Goal: Information Seeking & Learning: Find specific fact

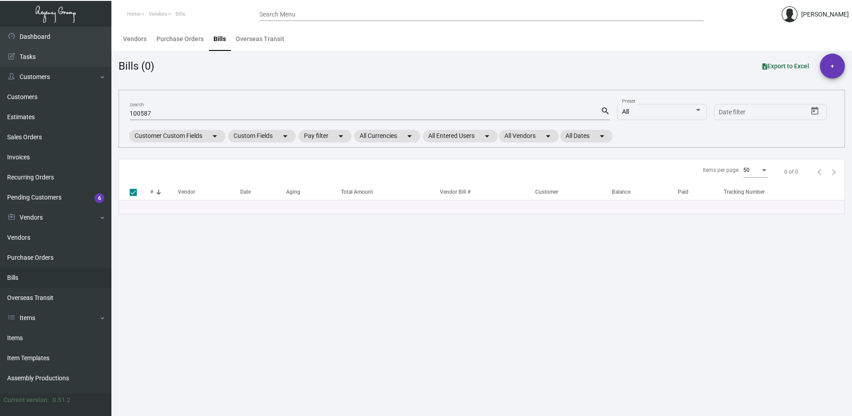
click at [277, 9] on div "Search Menu" at bounding box center [481, 14] width 445 height 14
click at [280, 13] on input "Search Menu" at bounding box center [481, 14] width 445 height 7
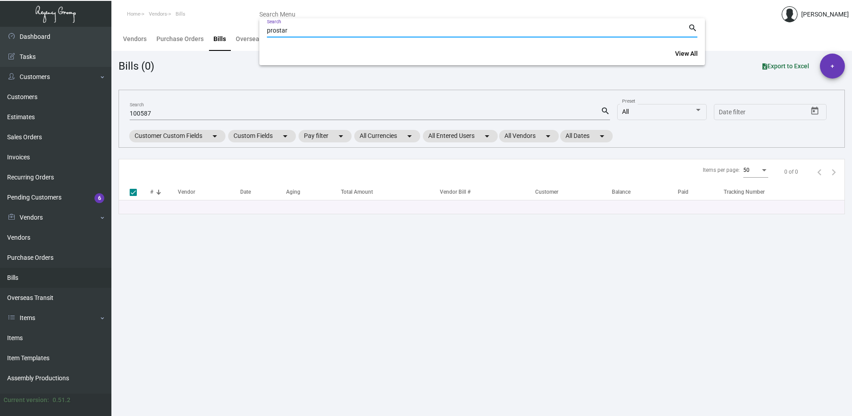
type input "prostar"
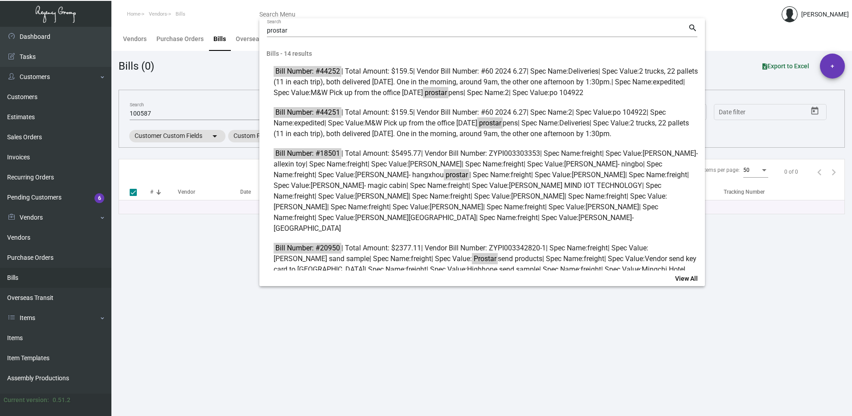
click at [14, 233] on div at bounding box center [426, 208] width 852 height 416
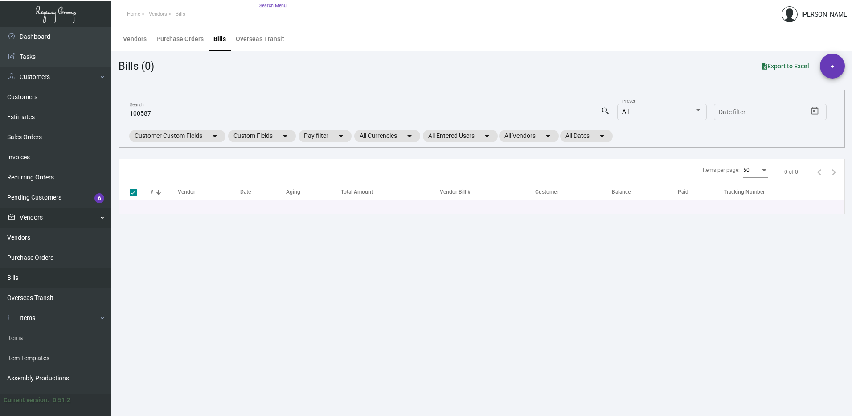
click at [38, 214] on link "Vendors" at bounding box center [55, 217] width 111 height 20
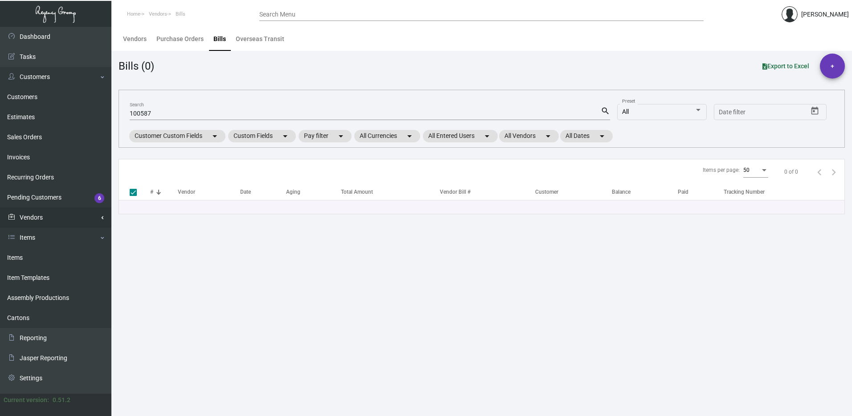
click at [38, 214] on link "Vendors" at bounding box center [55, 217] width 111 height 20
click at [20, 243] on link "Vendors" at bounding box center [55, 237] width 111 height 20
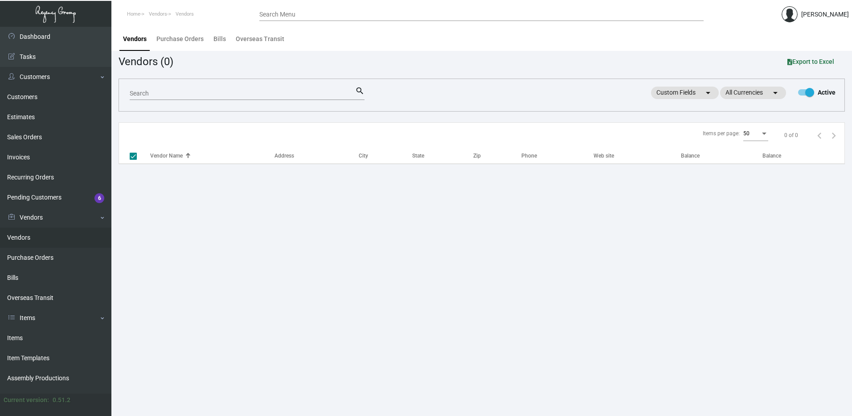
checkbox input "false"
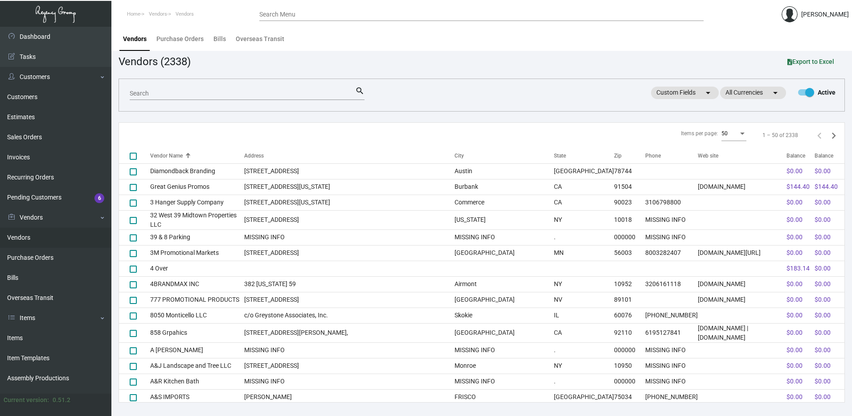
click at [218, 89] on div "Search" at bounding box center [243, 93] width 226 height 14
type input "prostar"
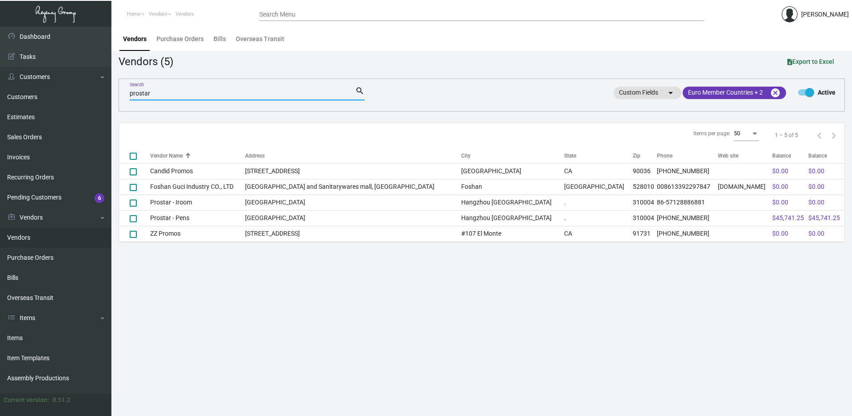
click at [337, 17] on input "Search Menu" at bounding box center [481, 14] width 445 height 7
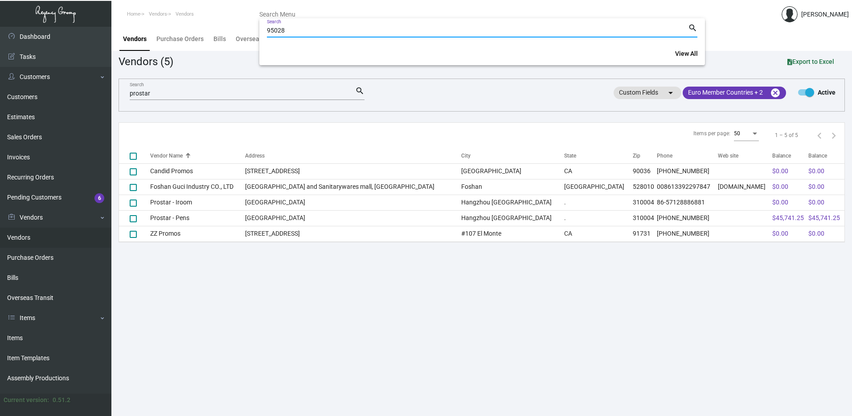
type input "95028"
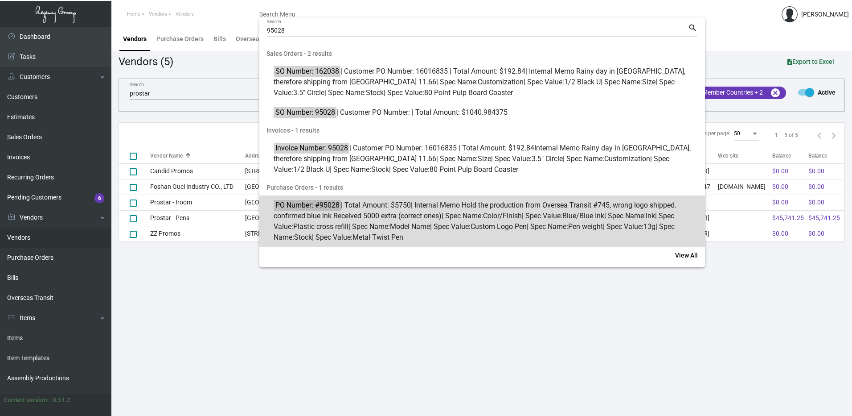
click at [366, 227] on span "PO Number: #95028 | Total Amount: $5750 | Internal Memo Hold the production fro…" at bounding box center [487, 221] width 427 height 43
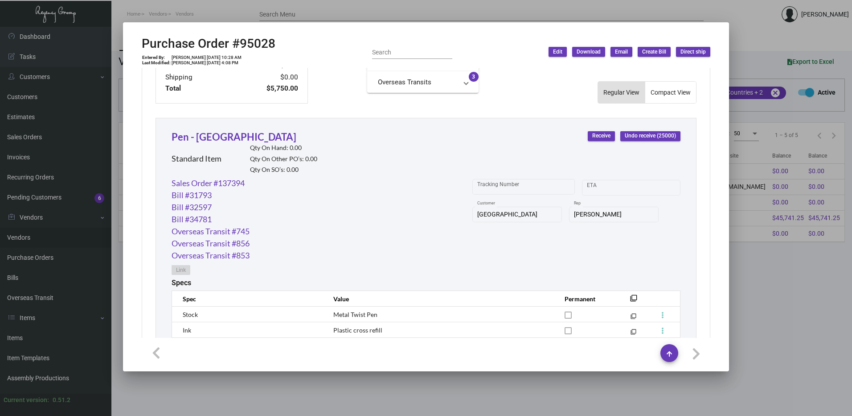
scroll to position [362, 0]
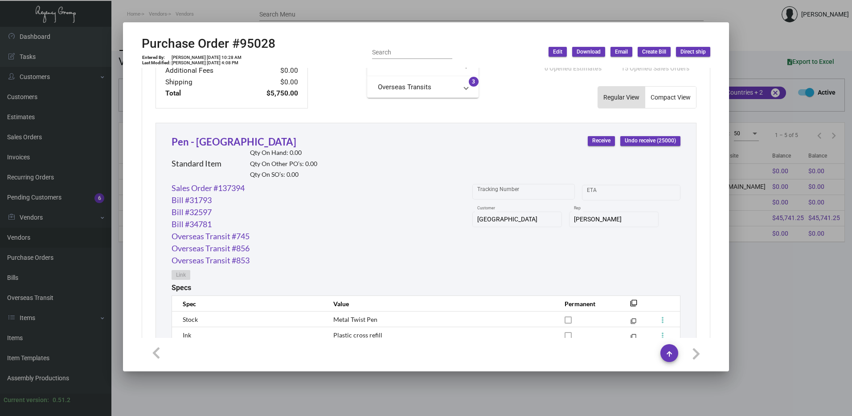
click at [407, 82] on mat-panel-title "Overseas Transits" at bounding box center [417, 87] width 79 height 10
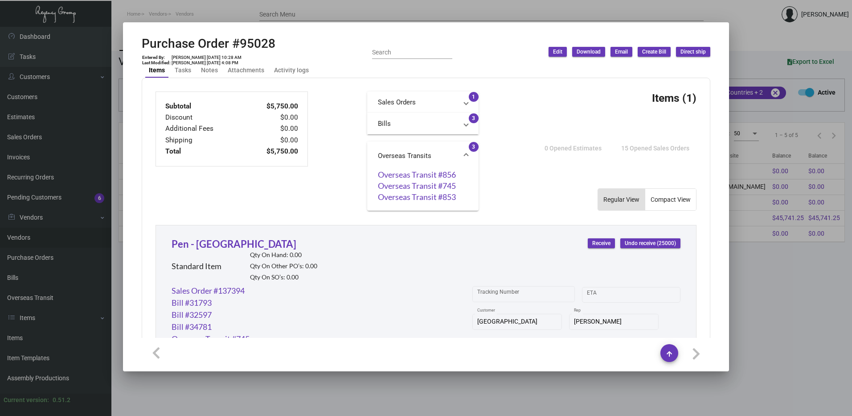
scroll to position [272, 0]
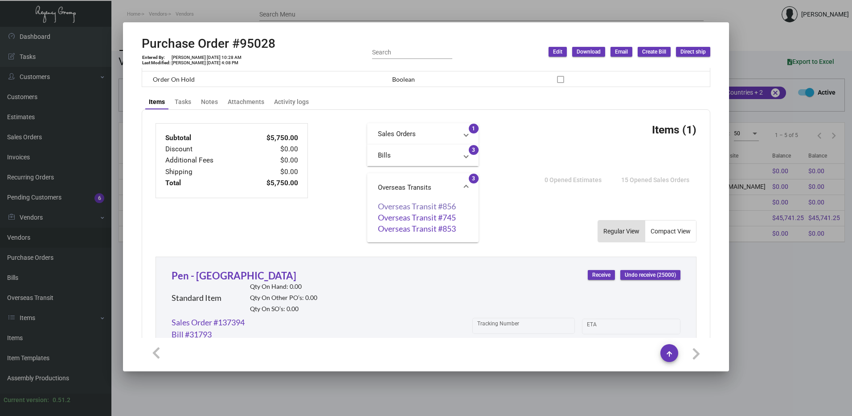
click at [416, 204] on link "Overseas Transit #856" at bounding box center [423, 206] width 90 height 9
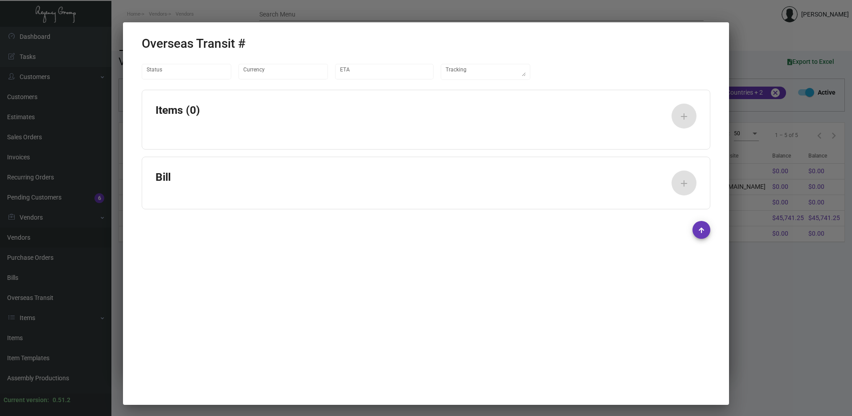
type input "United States Dollar $"
type input "[DATE]"
type textarea "FedEx#771987548305"
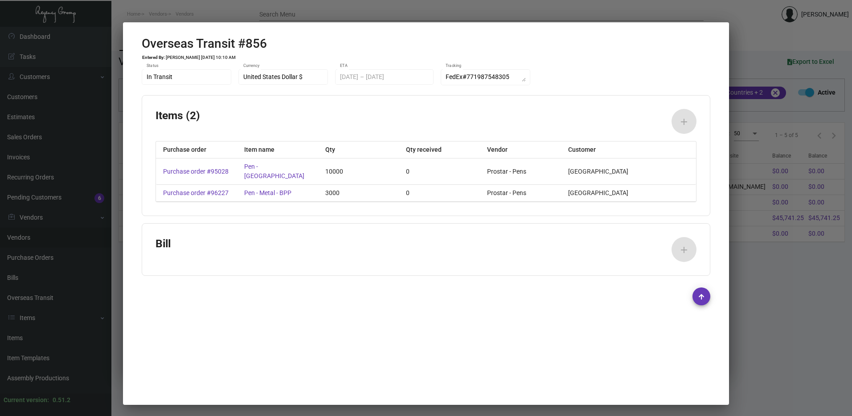
click at [475, 259] on div "Bill add" at bounding box center [426, 249] width 541 height 25
click at [766, 297] on div at bounding box center [426, 208] width 852 height 416
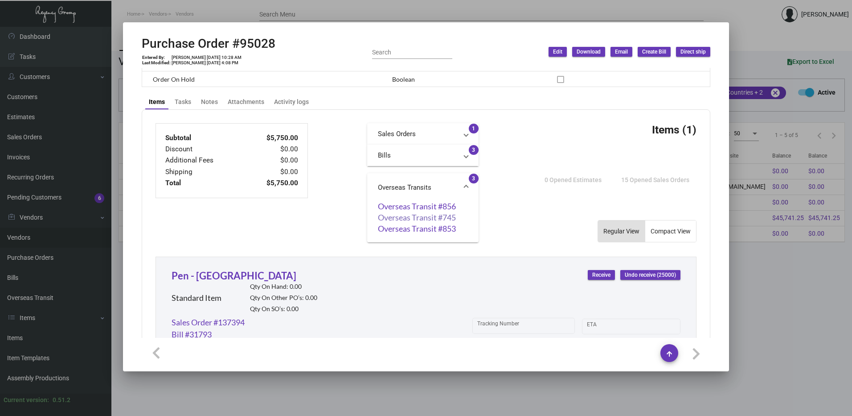
click at [412, 214] on link "Overseas Transit #745" at bounding box center [423, 217] width 90 height 9
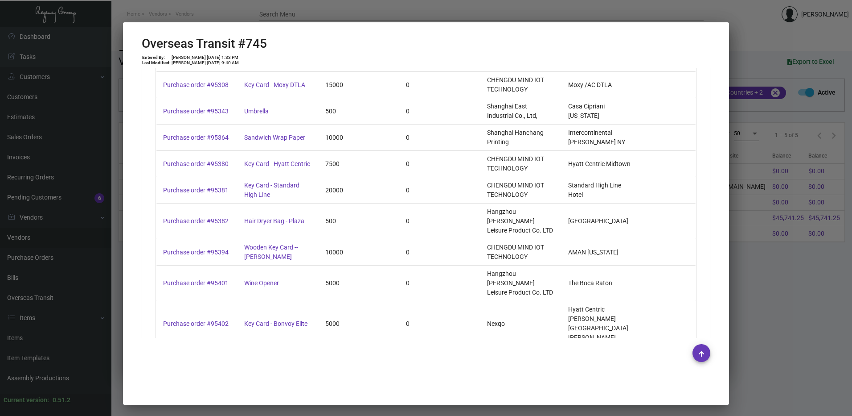
scroll to position [2733, 0]
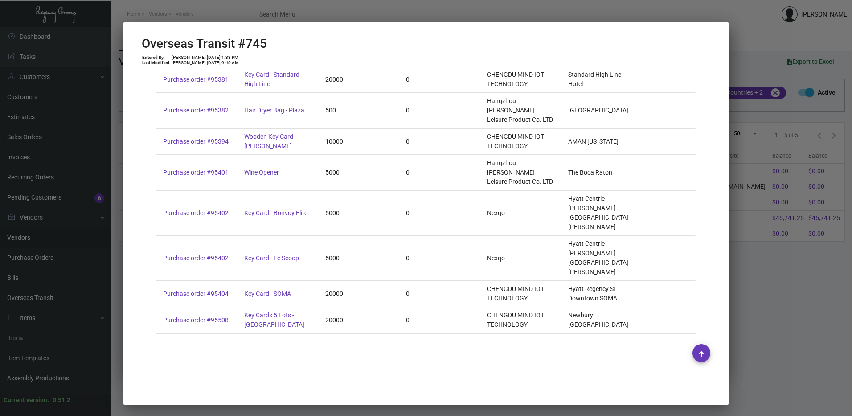
click at [725, 278] on mat-dialog-container "Overseas Transit #745 Entered By: [PERSON_NAME] [DATE] 1:33 PM Last Modified: […" at bounding box center [426, 213] width 606 height 382
click at [787, 274] on div at bounding box center [426, 208] width 852 height 416
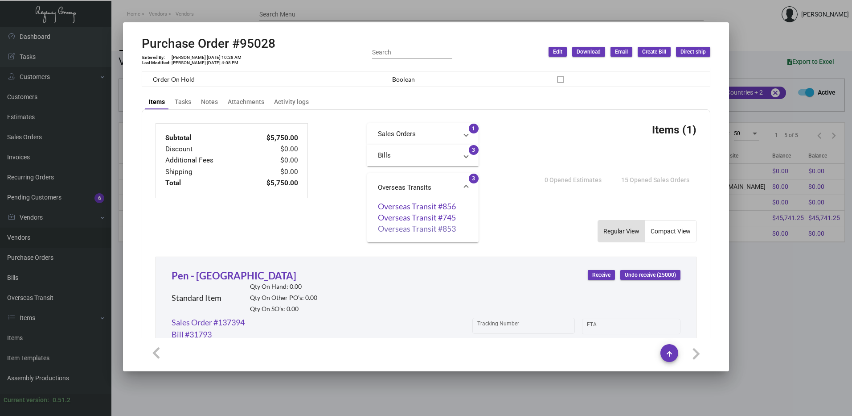
click at [437, 226] on link "Overseas Transit #853" at bounding box center [423, 228] width 90 height 9
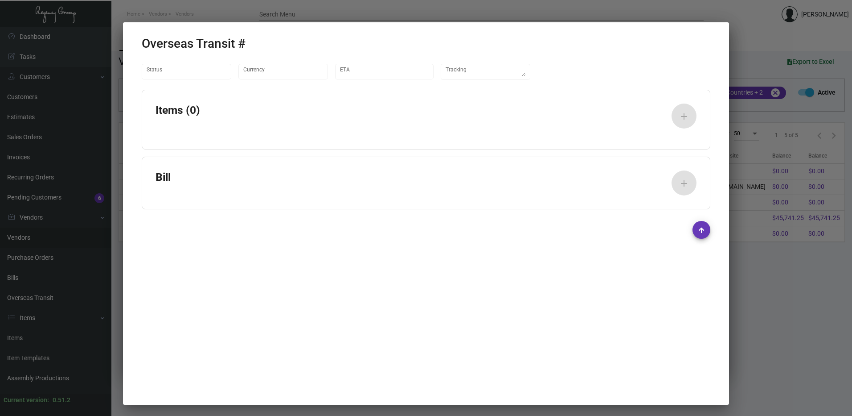
type input "United States Dollar $"
type input "[DATE]"
type textarea "Container#DRYU9471529"
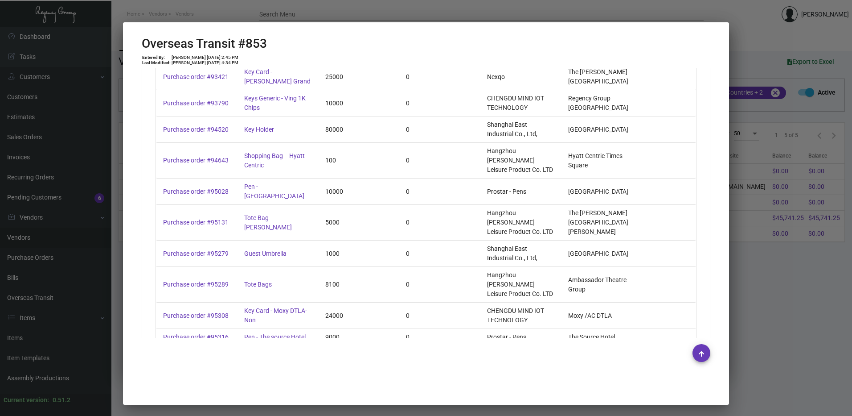
scroll to position [535, 0]
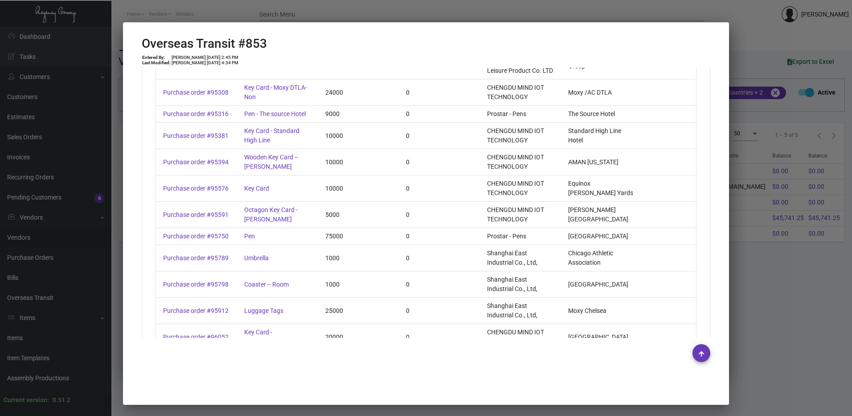
click at [782, 277] on div at bounding box center [426, 208] width 852 height 416
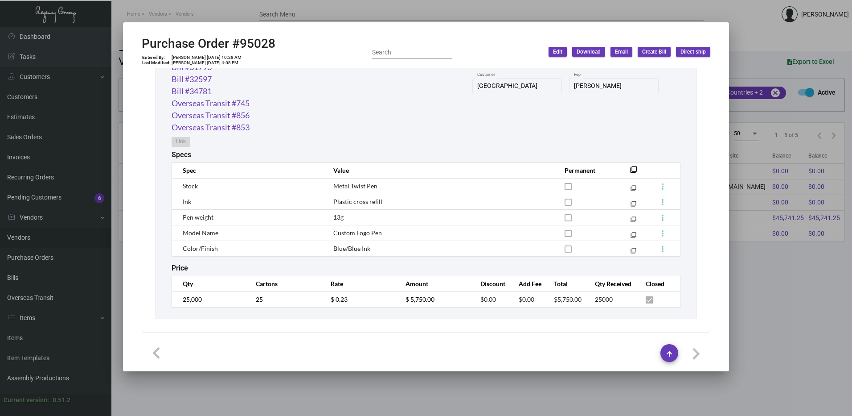
scroll to position [317, 0]
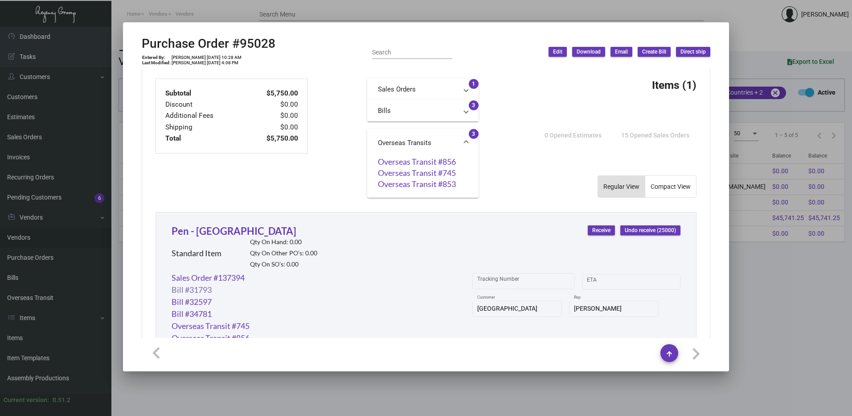
click at [208, 291] on link "Bill #31793" at bounding box center [192, 290] width 40 height 12
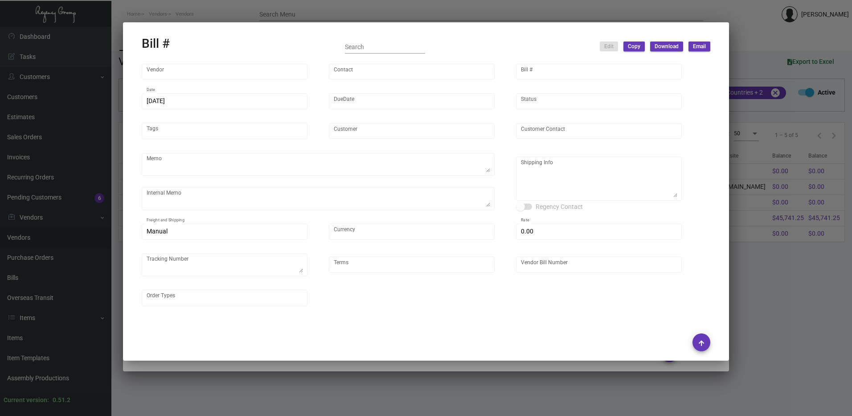
type input "Prostar - Pens"
type input "[PERSON_NAME]"
type input "31793"
type input "[DATE]"
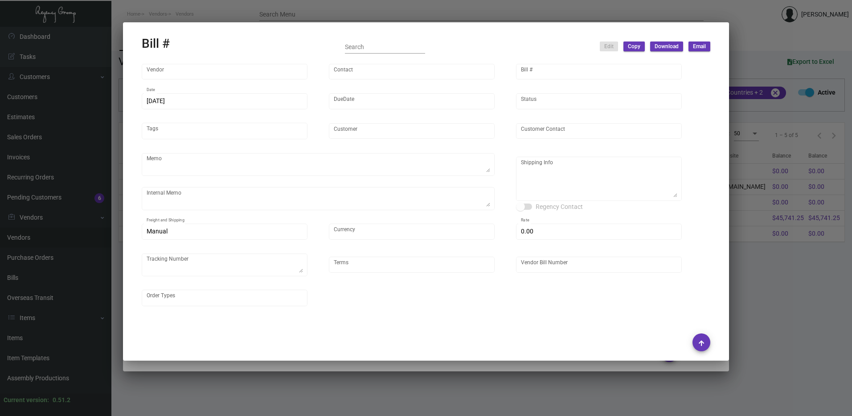
type input "[GEOGRAPHIC_DATA]"
type input "[PERSON_NAME]"
type textarea "ETD 1/19 vessel confirmed blue ink"
type textarea "[GEOGRAPHIC_DATA] - [PERSON_NAME] [STREET_ADDRESS]"
type input "United States Dollar $"
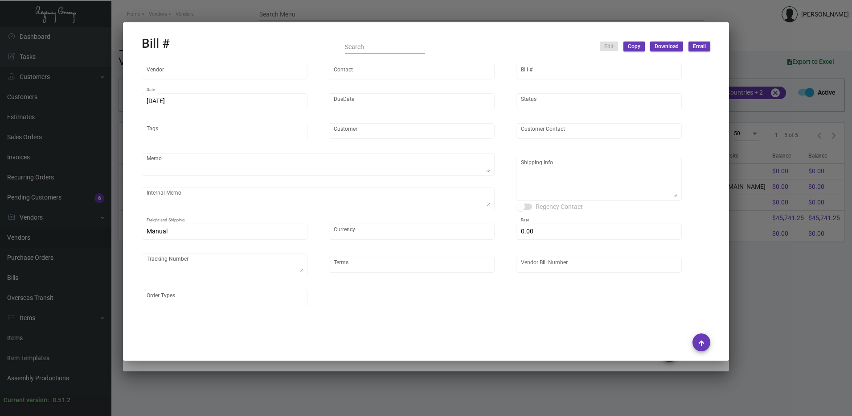
type input "$ 0.00"
type input "Net 30"
type input "222PST1302-95028"
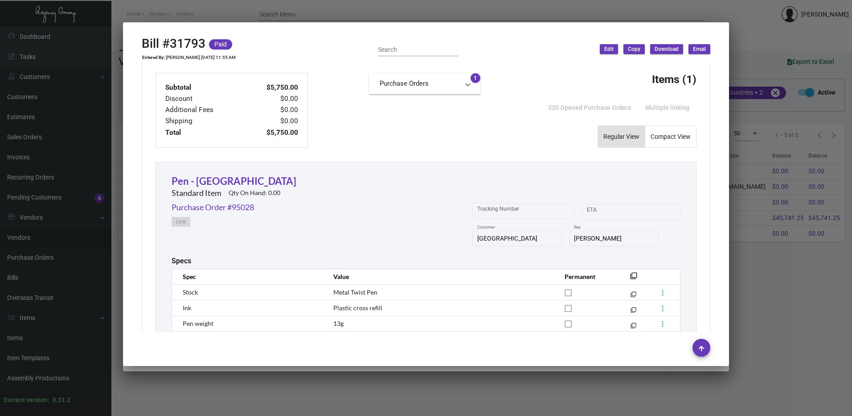
scroll to position [84, 0]
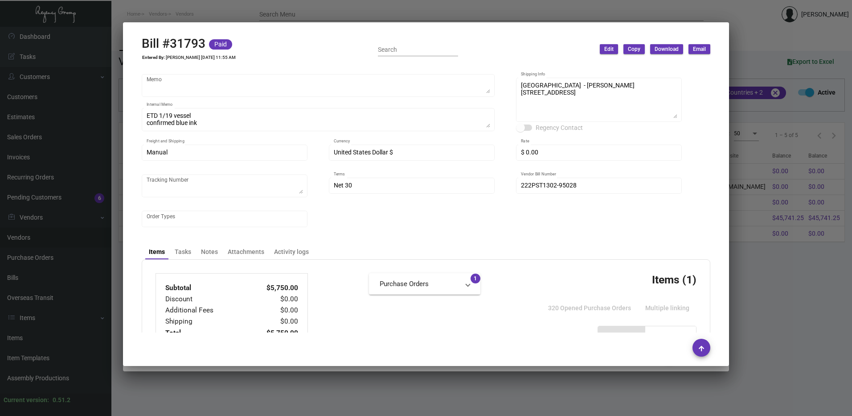
click at [809, 198] on div at bounding box center [426, 208] width 852 height 416
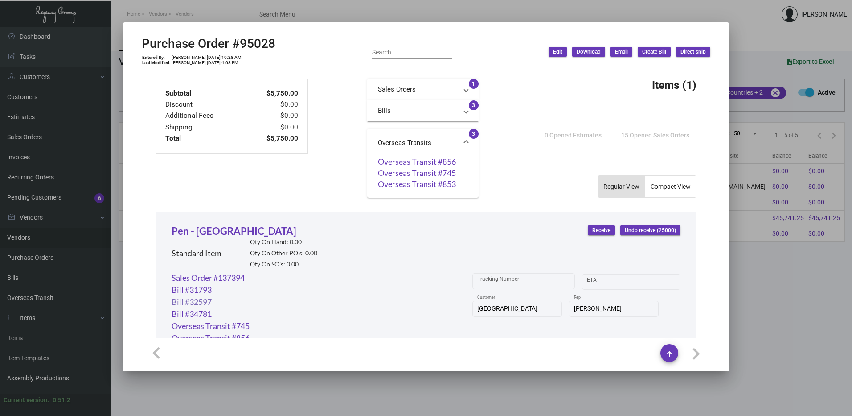
click at [189, 296] on link "Bill #32597" at bounding box center [192, 302] width 40 height 12
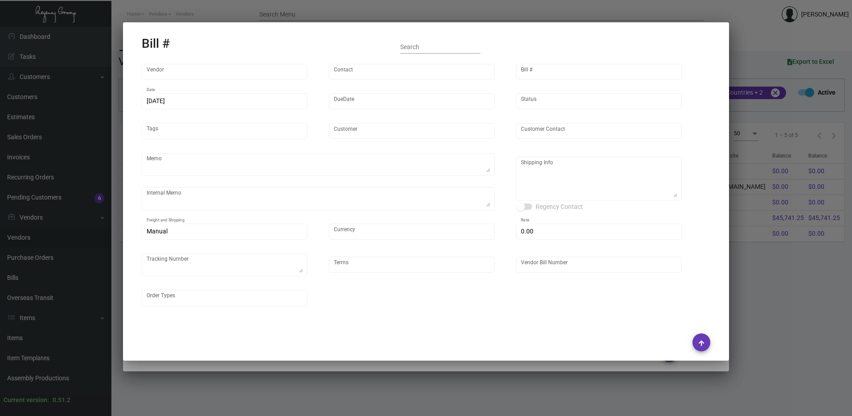
type input "Shifl"
type input "[DEMOGRAPHIC_DATA][PERSON_NAME]"
type input "32597"
type input "[DATE]"
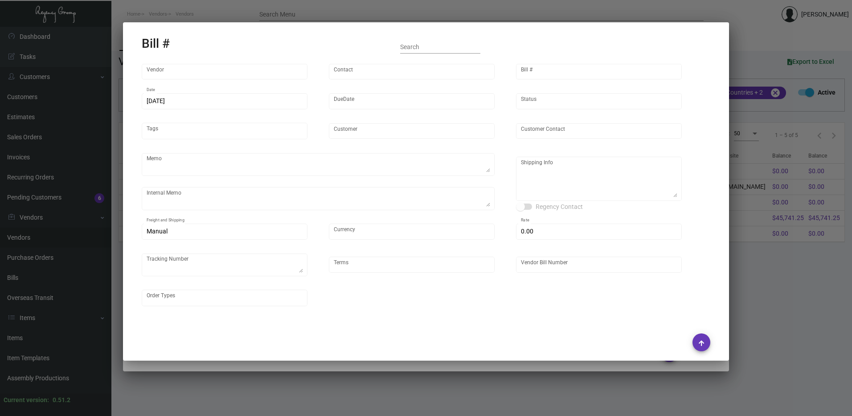
type textarea "Regency Group [STREET_ADDRESS][US_STATE] [PHONE_NUMBER]"
type input "United States Dollar $"
type input "$ 0.00"
type input "COD"
type input "719919-1"
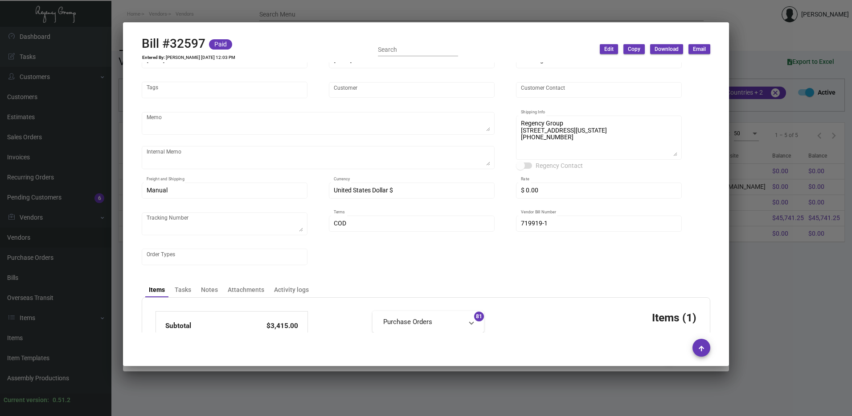
scroll to position [178, 0]
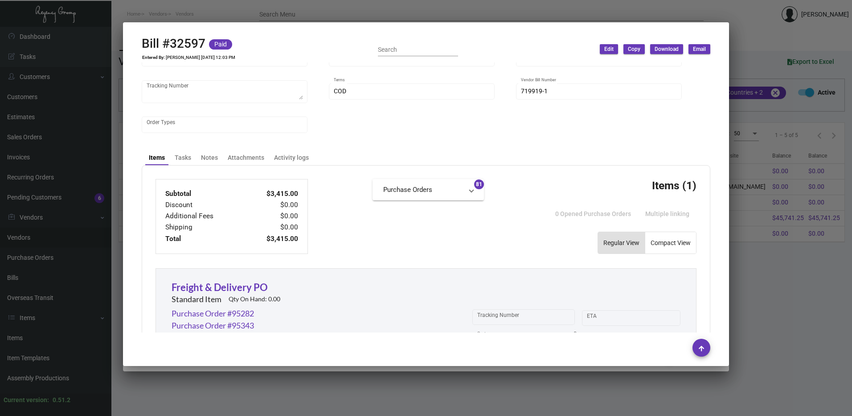
click at [793, 286] on div at bounding box center [426, 208] width 852 height 416
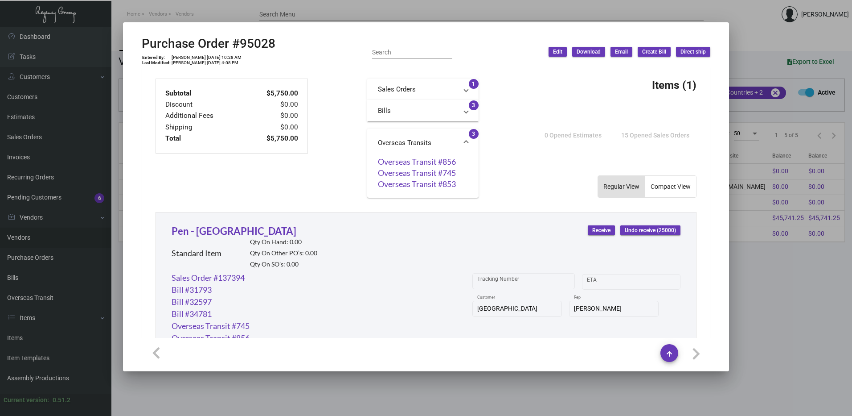
scroll to position [361, 0]
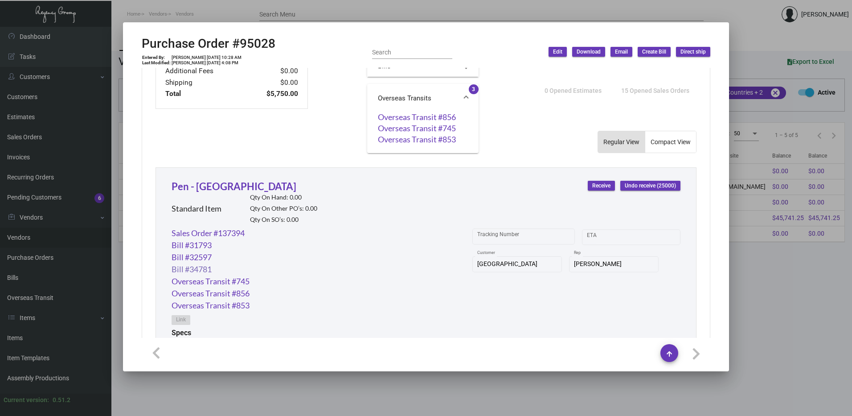
click at [186, 268] on link "Bill #34781" at bounding box center [192, 269] width 40 height 12
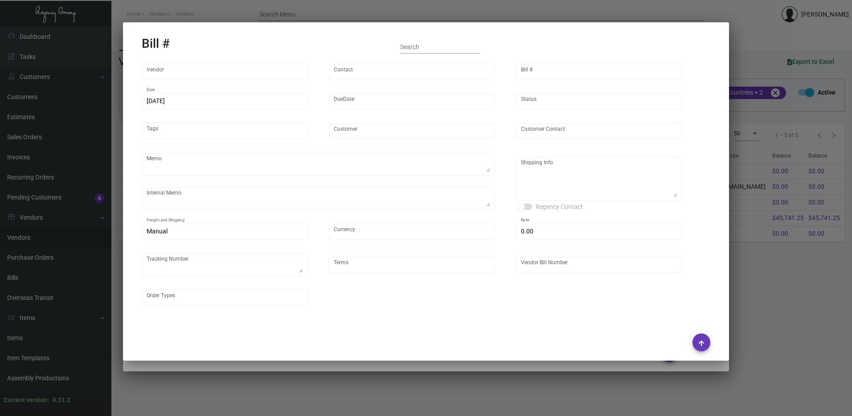
type input "Prostar - Pens"
type input "[PERSON_NAME]"
type input "34781"
type input "[DATE]"
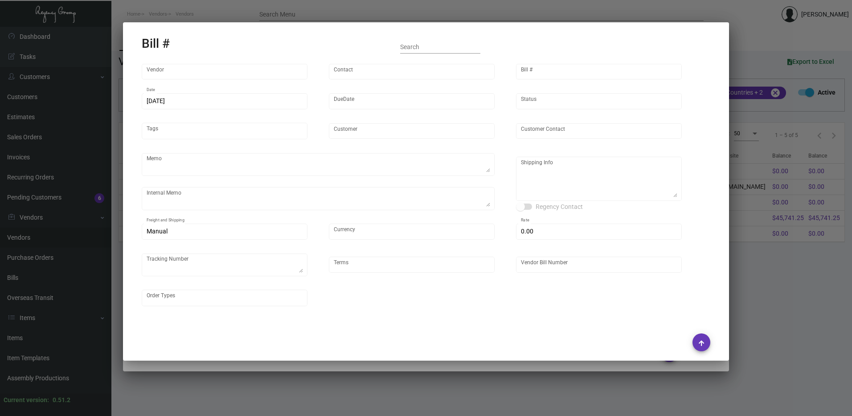
type input "[GEOGRAPHIC_DATA]"
type input "Attn: [PERSON_NAME]"
type textarea "Boat to [GEOGRAPHIC_DATA]"
type textarea "[GEOGRAPHIC_DATA] - Attn: [PERSON_NAME] [STREET_ADDRESS][US_STATE]"
type input "United States Dollar $"
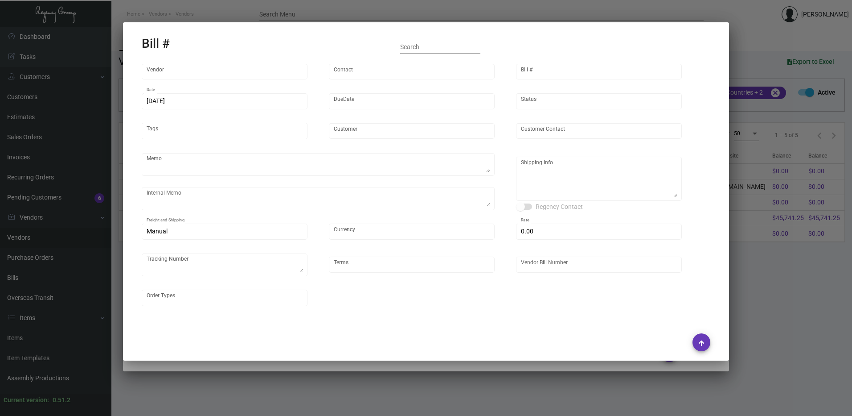
type input "$ 0.00"
type input "Net 30"
type input "223PST0306"
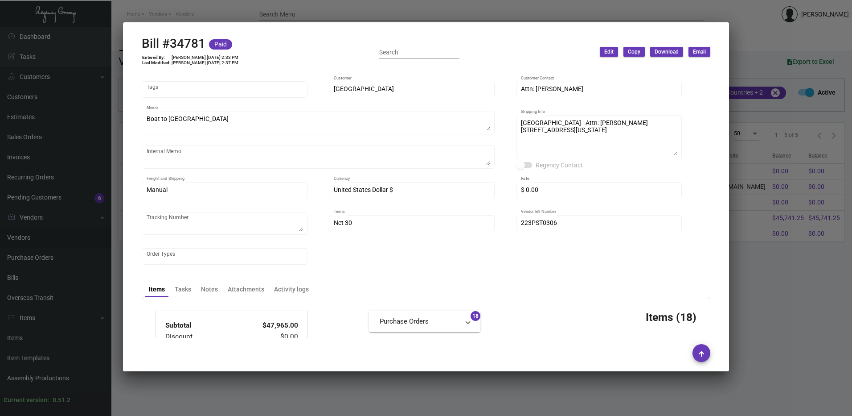
scroll to position [134, 0]
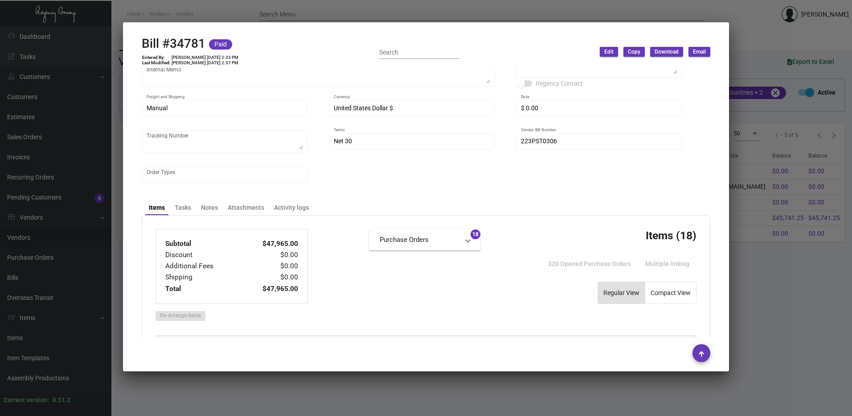
click at [833, 226] on div at bounding box center [426, 208] width 852 height 416
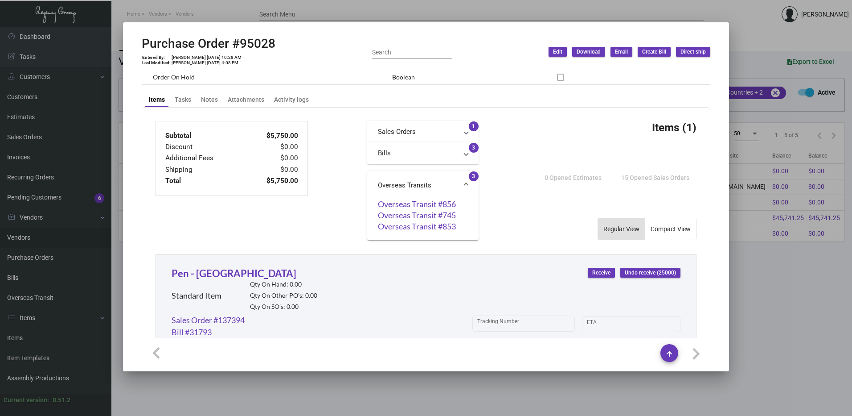
scroll to position [272, 0]
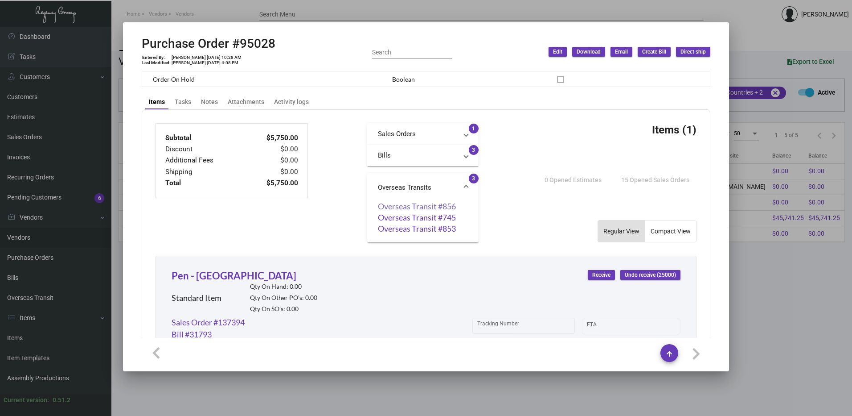
click at [421, 207] on link "Overseas Transit #856" at bounding box center [423, 206] width 90 height 9
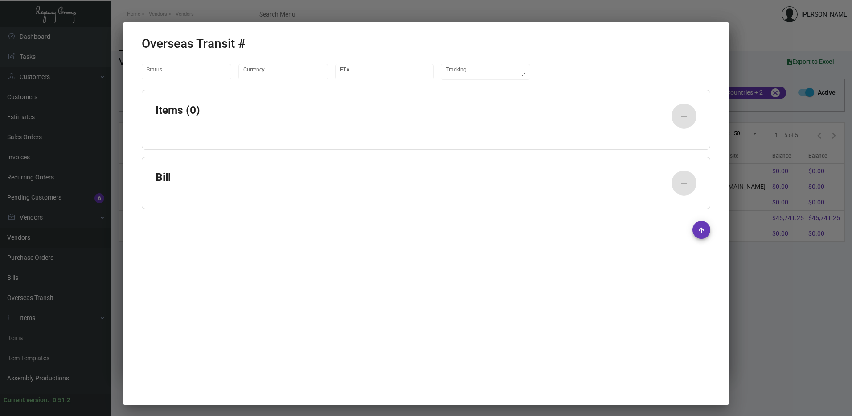
type input "United States Dollar $"
type input "[DATE]"
type textarea "FedEx#771987548305"
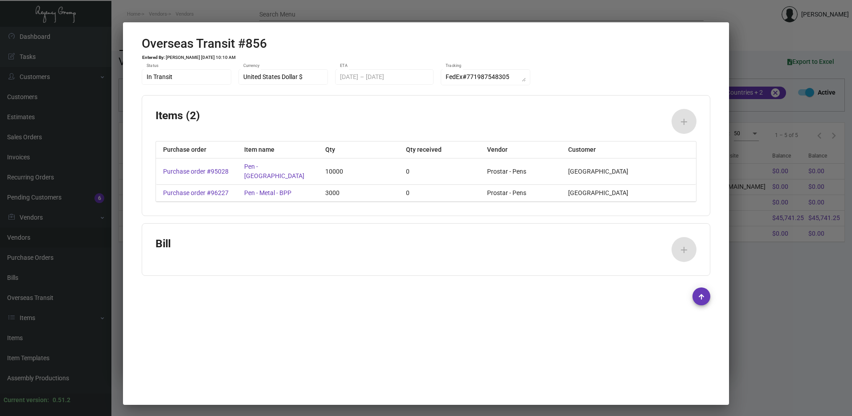
click at [629, 256] on div "Bill add" at bounding box center [426, 249] width 541 height 25
click at [784, 119] on div at bounding box center [426, 208] width 852 height 416
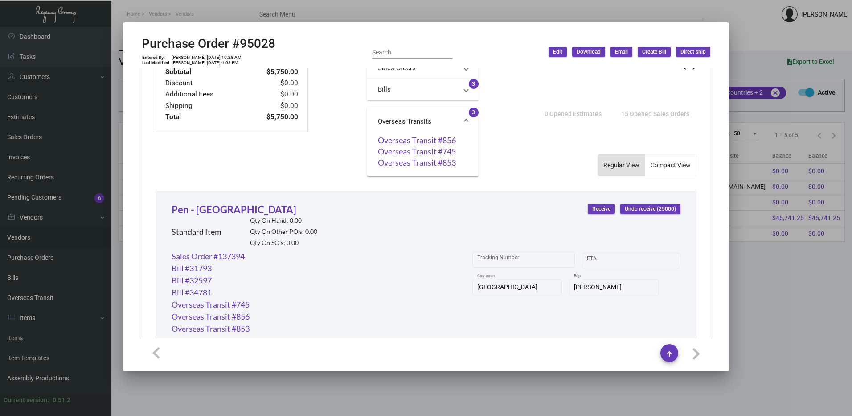
scroll to position [317, 0]
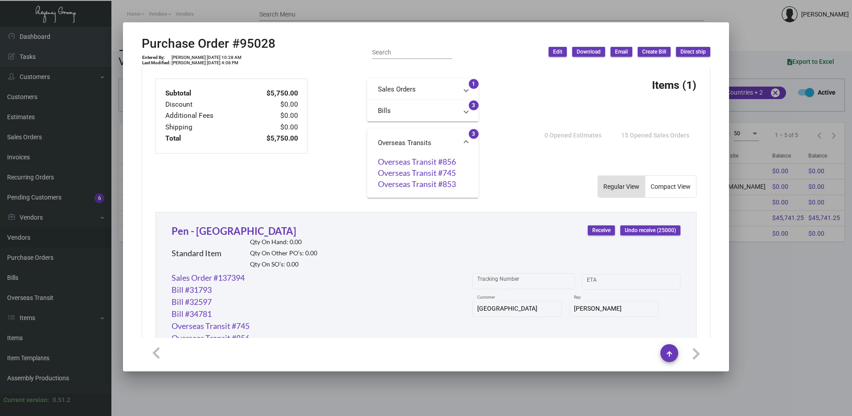
click at [416, 109] on mat-panel-title "Bills" at bounding box center [417, 111] width 79 height 10
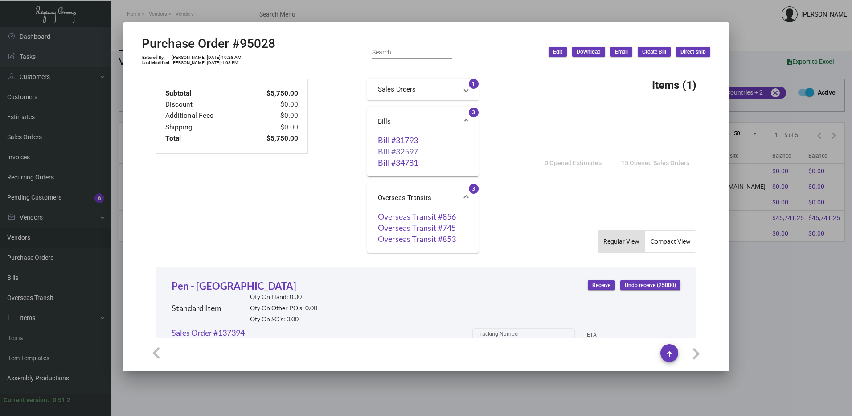
click at [408, 153] on link "Bill #32597" at bounding box center [423, 151] width 90 height 9
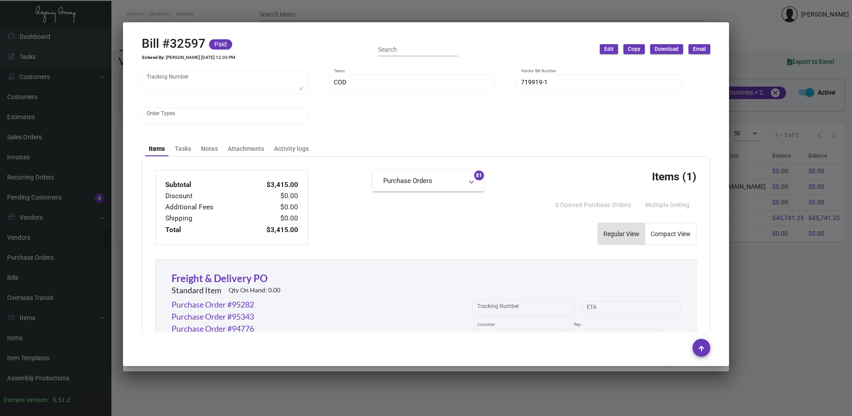
scroll to position [185, 0]
click at [235, 148] on div "Attachments" at bounding box center [246, 150] width 37 height 9
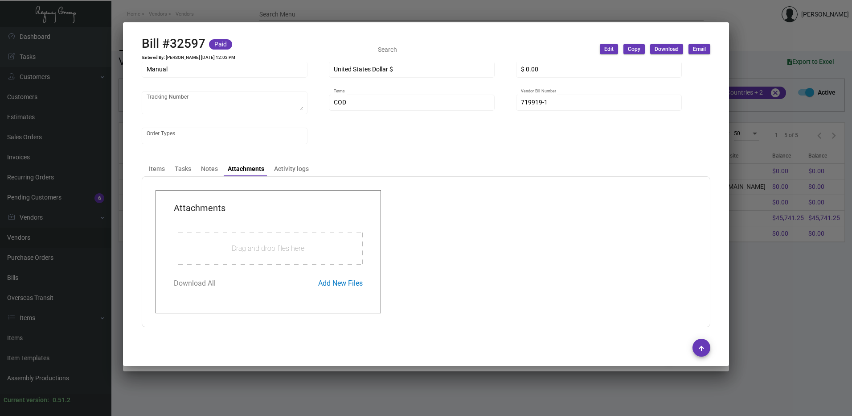
scroll to position [183, 0]
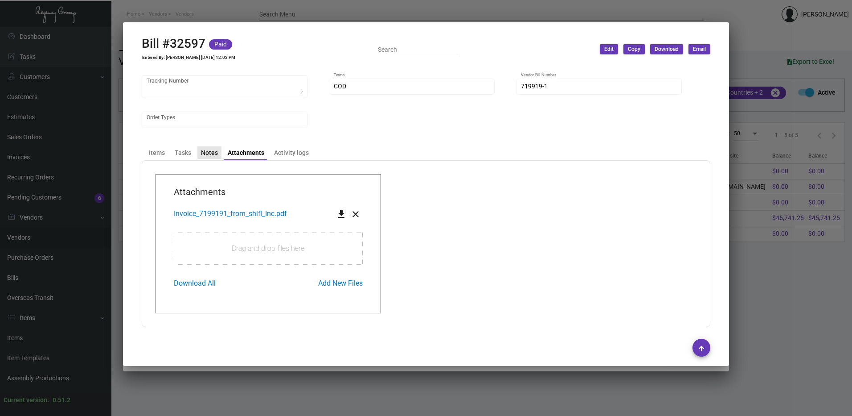
click at [210, 155] on div "Notes" at bounding box center [209, 152] width 17 height 9
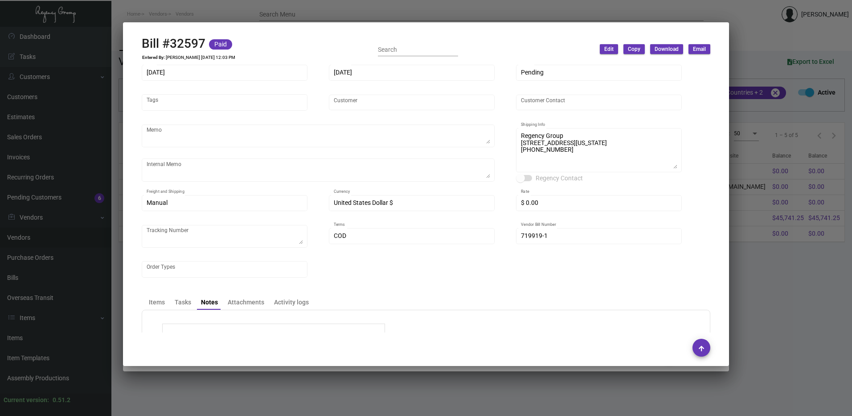
scroll to position [25, 0]
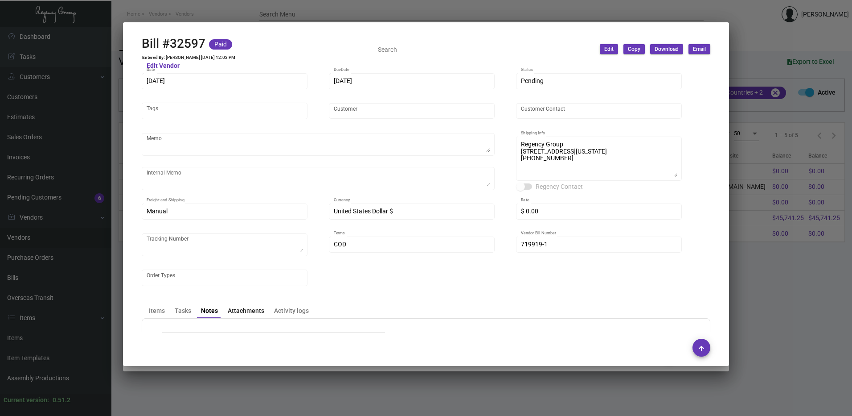
click at [258, 316] on div "Attachments" at bounding box center [246, 310] width 44 height 12
click at [156, 312] on div "Items" at bounding box center [157, 310] width 16 height 9
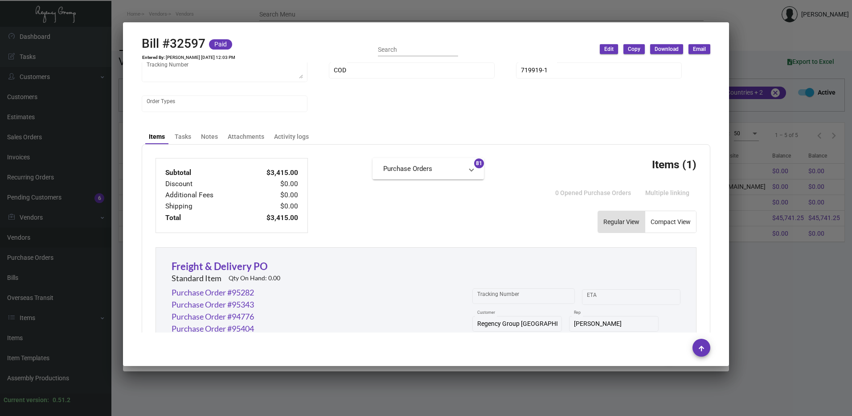
scroll to position [204, 0]
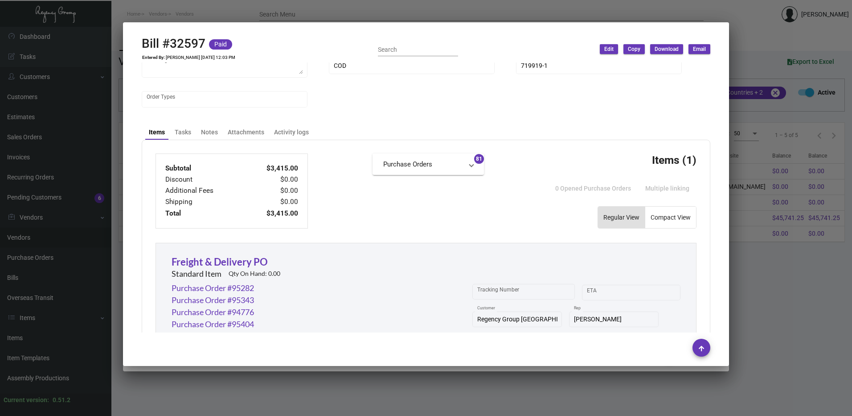
click at [454, 165] on mat-panel-title "Purchase Orders" at bounding box center [422, 164] width 79 height 10
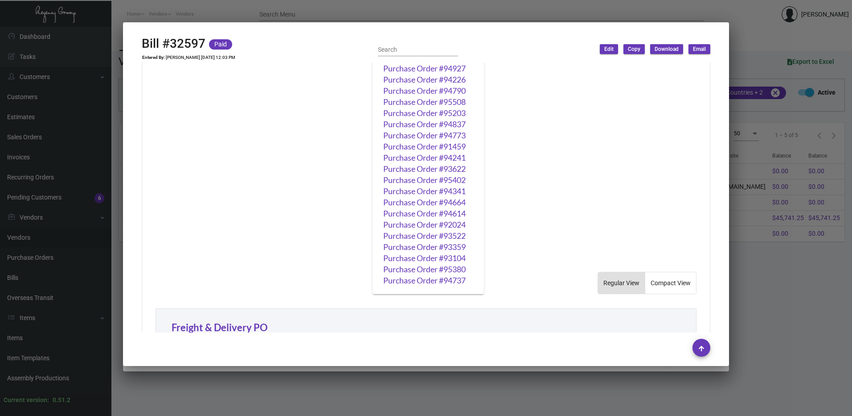
scroll to position [1006, 0]
drag, startPoint x: 820, startPoint y: 302, endPoint x: 797, endPoint y: 302, distance: 23.2
click at [819, 302] on div at bounding box center [426, 208] width 852 height 416
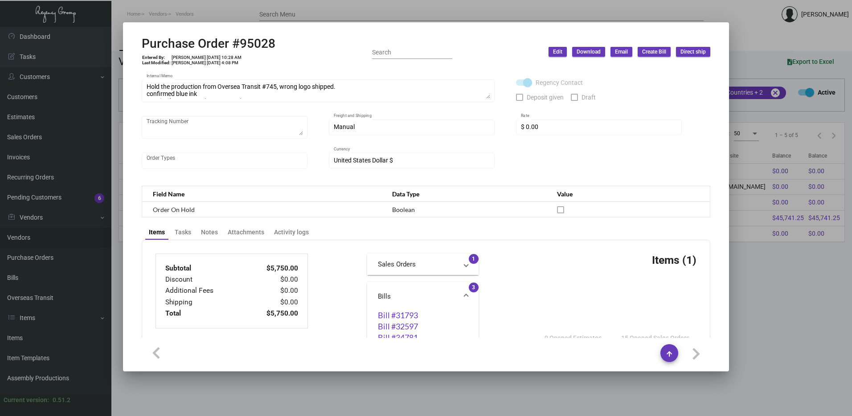
scroll to position [138, 0]
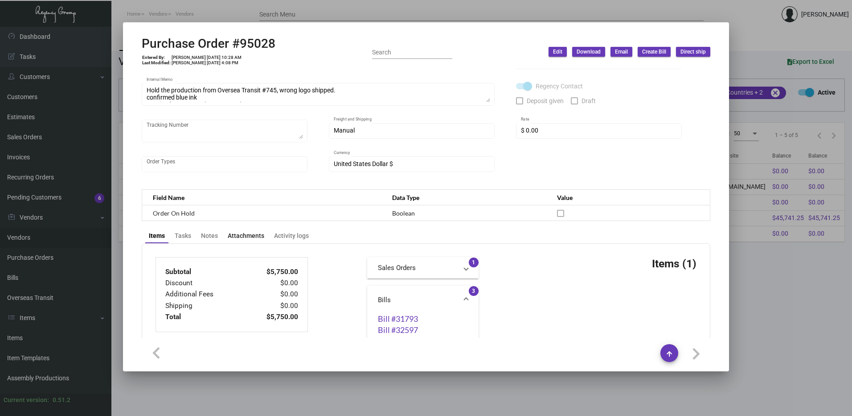
click at [238, 235] on div "Attachments" at bounding box center [246, 235] width 37 height 9
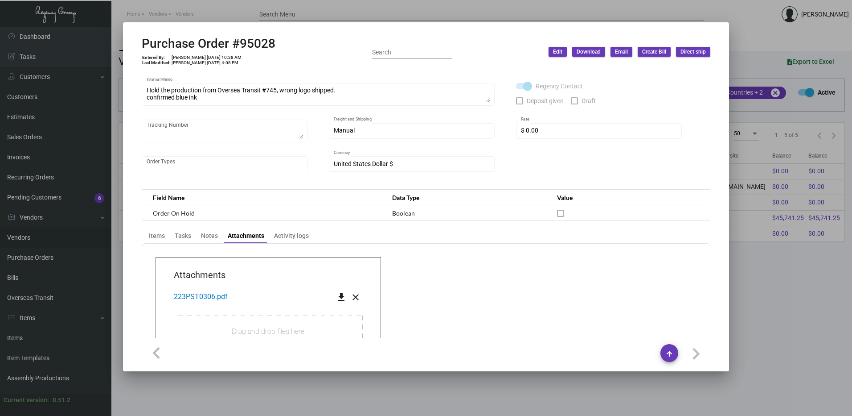
click at [791, 251] on div at bounding box center [426, 208] width 852 height 416
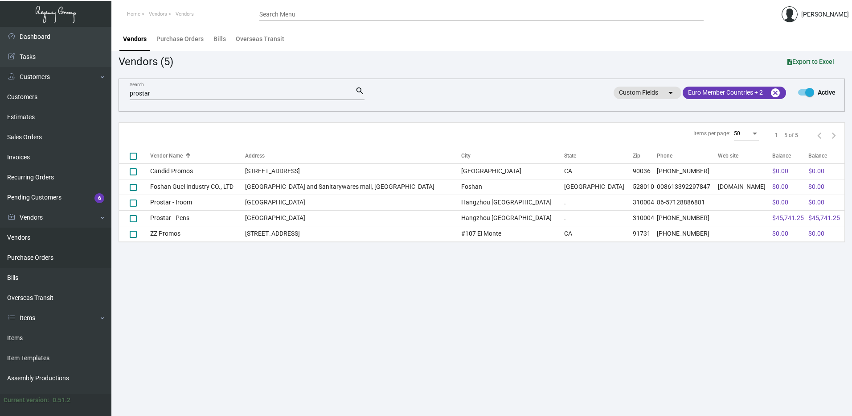
click at [53, 259] on link "Purchase Orders" at bounding box center [55, 257] width 111 height 20
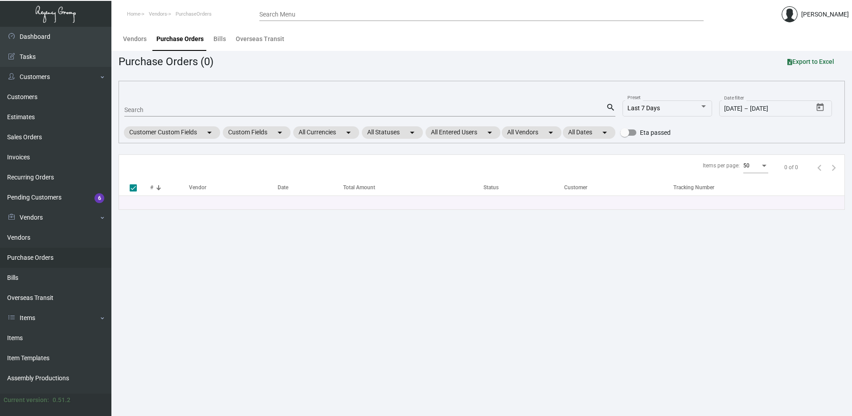
click at [175, 103] on div "Search" at bounding box center [365, 110] width 482 height 14
click at [173, 113] on input "Search" at bounding box center [365, 110] width 482 height 7
type input "95028"
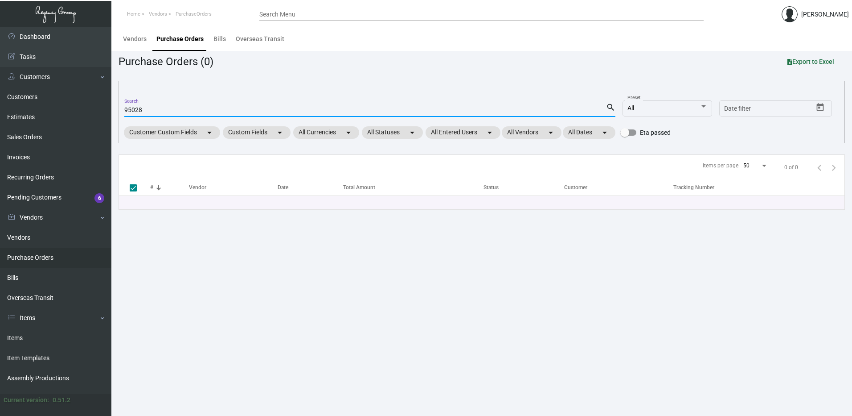
checkbox input "false"
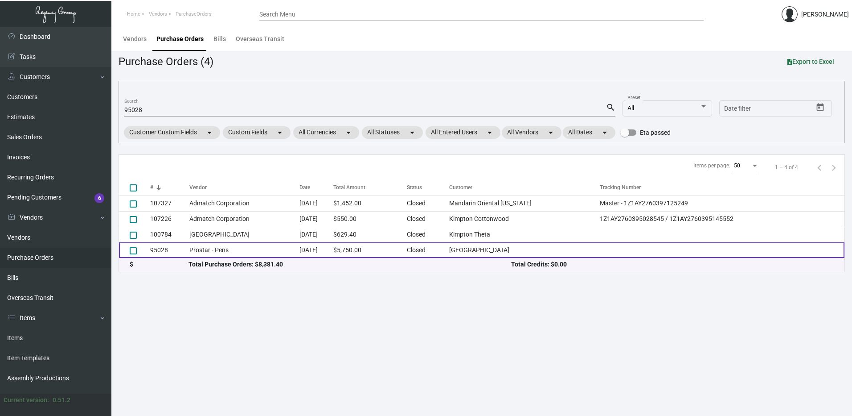
click at [276, 250] on td "Prostar - Pens" at bounding box center [244, 250] width 110 height 16
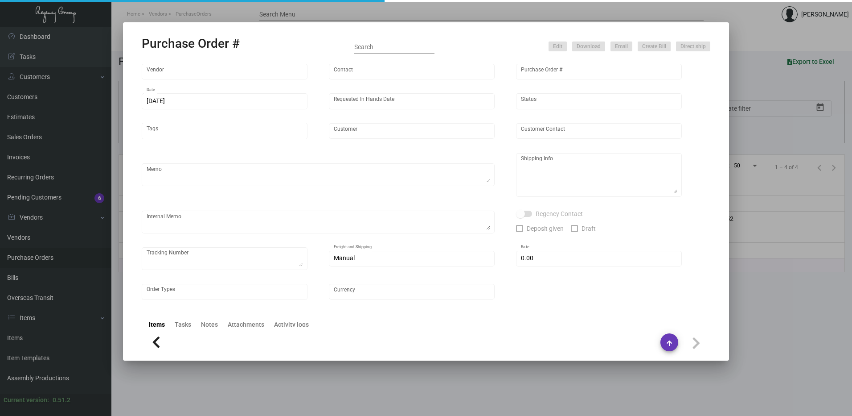
type input "Prostar - Pens"
type input "[PERSON_NAME]"
type input "95028"
type input "[DATE]"
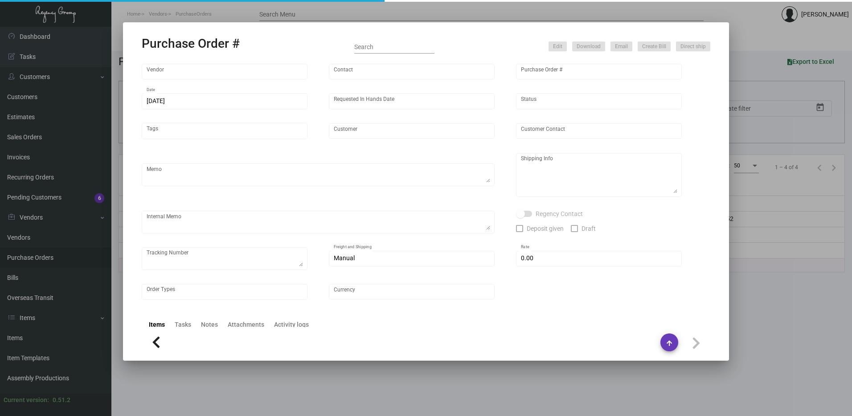
type input "[GEOGRAPHIC_DATA]"
type textarea "Regency Group NJ - [PERSON_NAME] [STREET_ADDRESS]"
type textarea "Hold the production from Oversea Transit #745, wrong logo shipped. confirmed bl…"
checkbox input "true"
type input "$ 0.00"
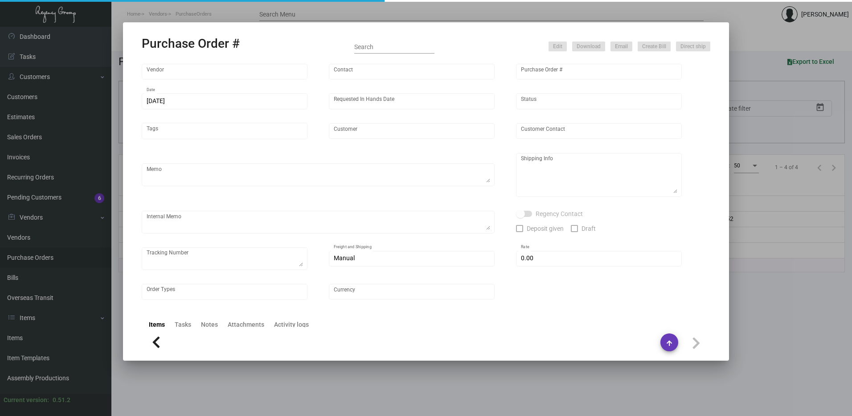
type input "United States Dollar $"
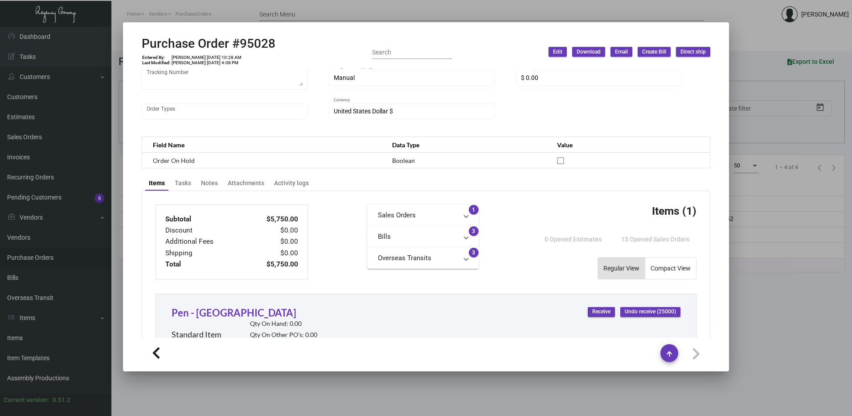
scroll to position [183, 0]
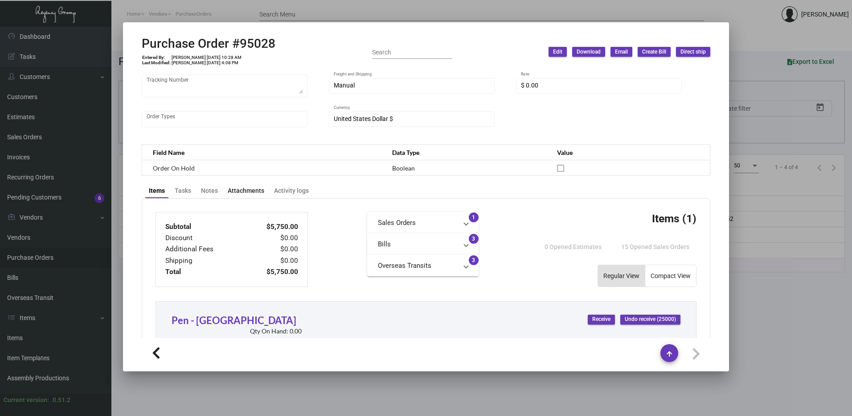
click at [236, 191] on div "Attachments" at bounding box center [246, 190] width 37 height 9
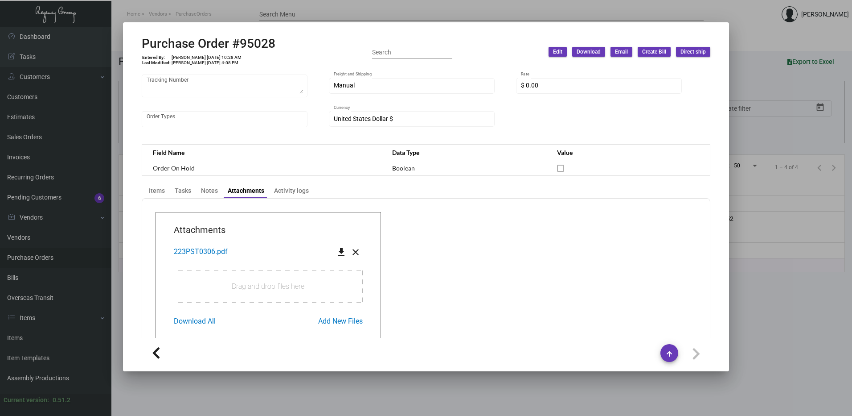
click at [216, 255] on span "223PST0306.pdf" at bounding box center [201, 251] width 54 height 8
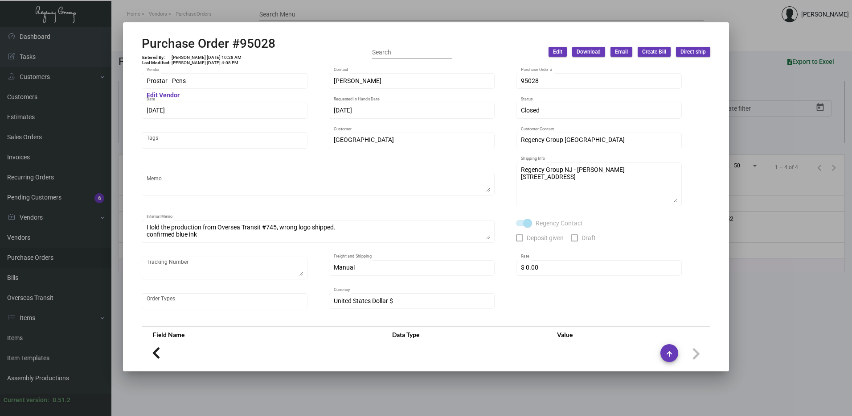
scroll to position [0, 0]
click at [771, 245] on div at bounding box center [426, 208] width 852 height 416
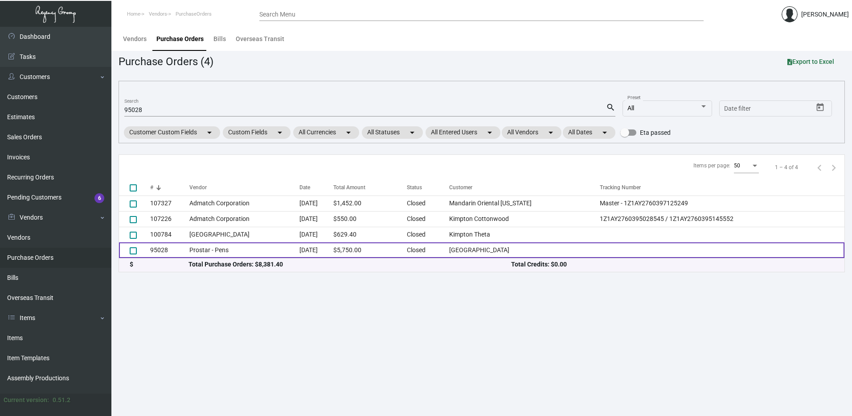
click at [546, 245] on td "[GEOGRAPHIC_DATA]" at bounding box center [524, 250] width 151 height 16
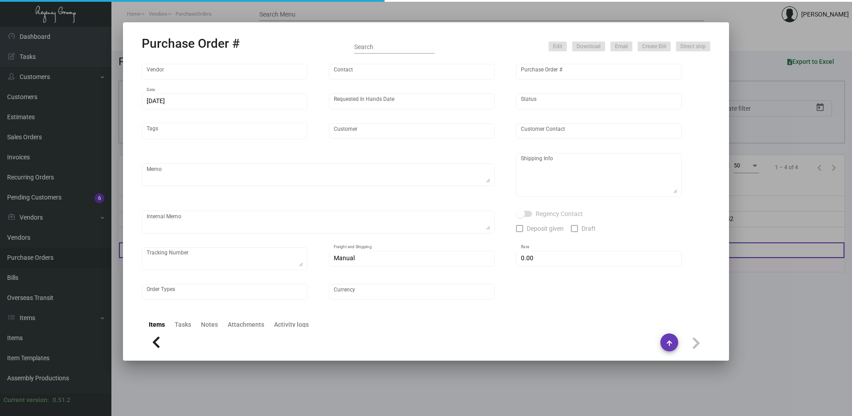
type input "Prostar - Pens"
type input "[PERSON_NAME]"
type input "95028"
type input "[DATE]"
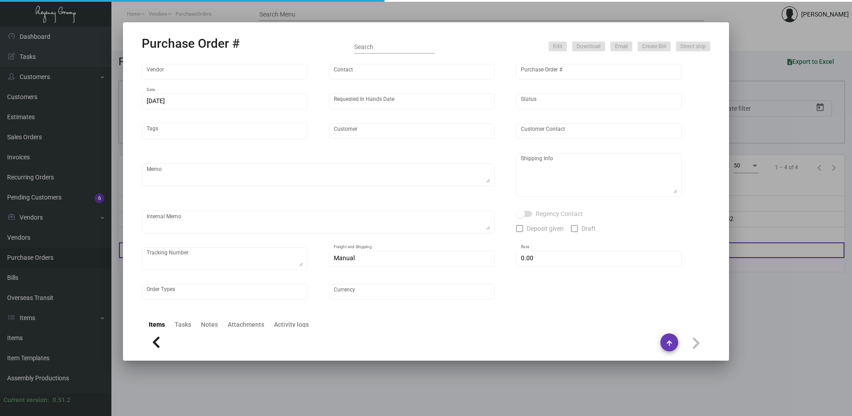
type input "[GEOGRAPHIC_DATA]"
type textarea "Regency Group NJ - [PERSON_NAME] [STREET_ADDRESS]"
type textarea "Hold the production from Oversea Transit #745, wrong logo shipped. confirmed bl…"
checkbox input "true"
type input "$ 0.00"
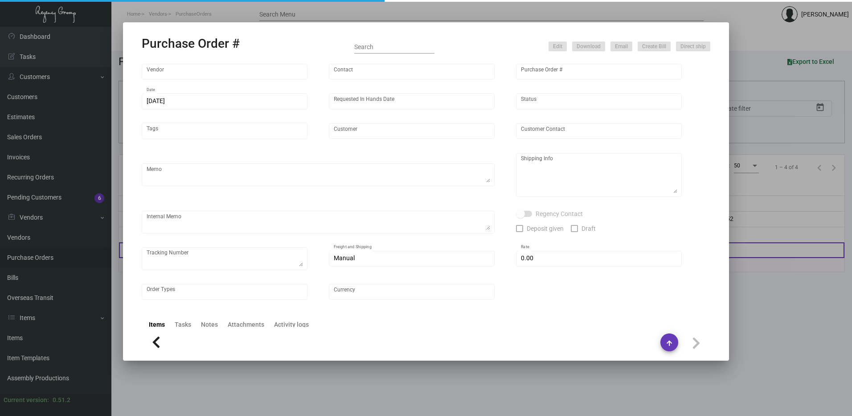
type input "United States Dollar $"
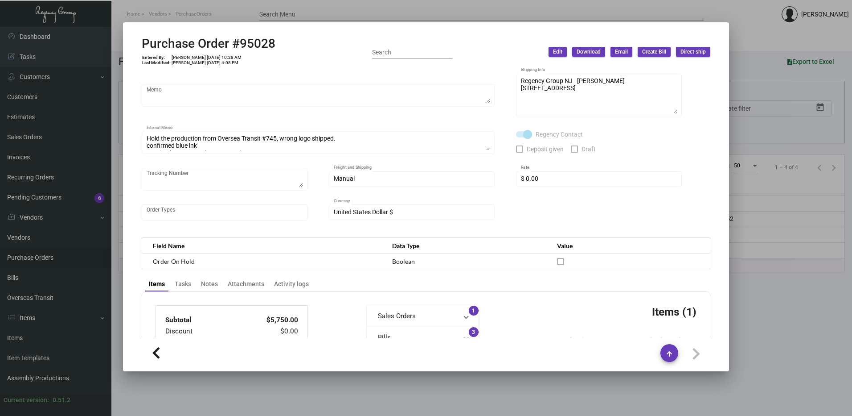
scroll to position [223, 0]
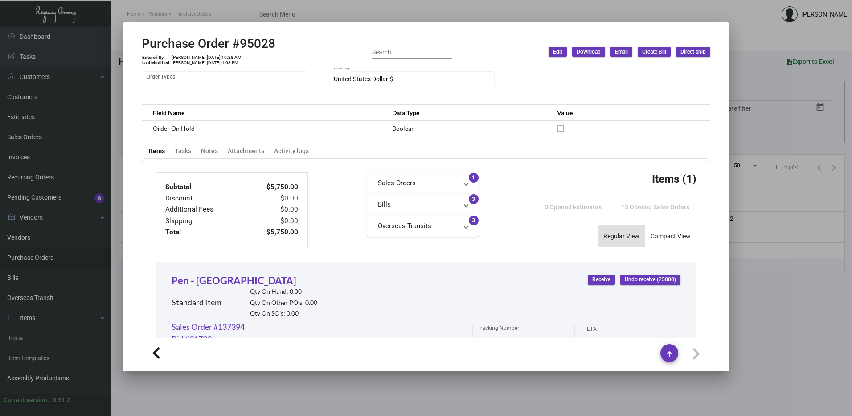
click at [417, 203] on mat-panel-title "Bills" at bounding box center [417, 204] width 79 height 10
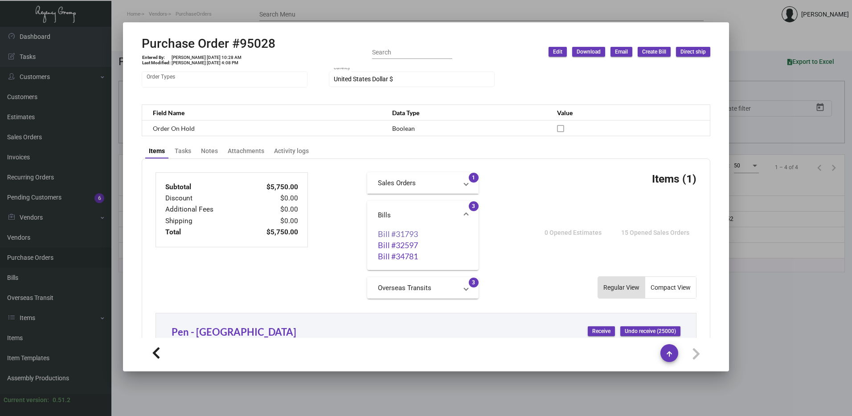
click at [396, 235] on link "Bill #31793" at bounding box center [423, 233] width 90 height 9
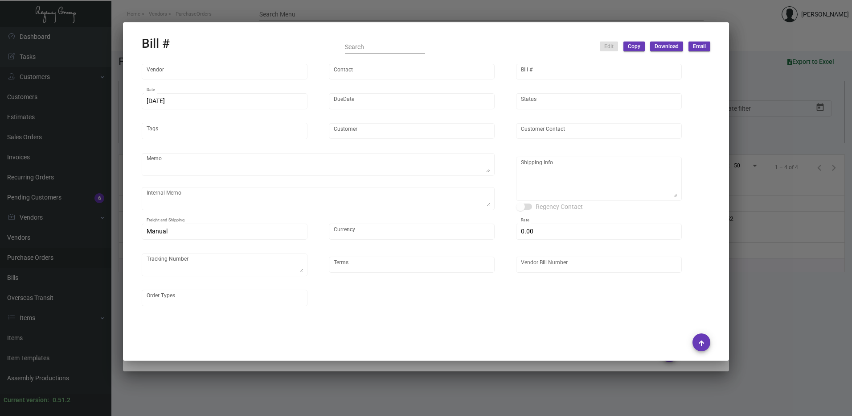
type input "Prostar - Pens"
type input "[PERSON_NAME]"
type input "31793"
type input "[DATE]"
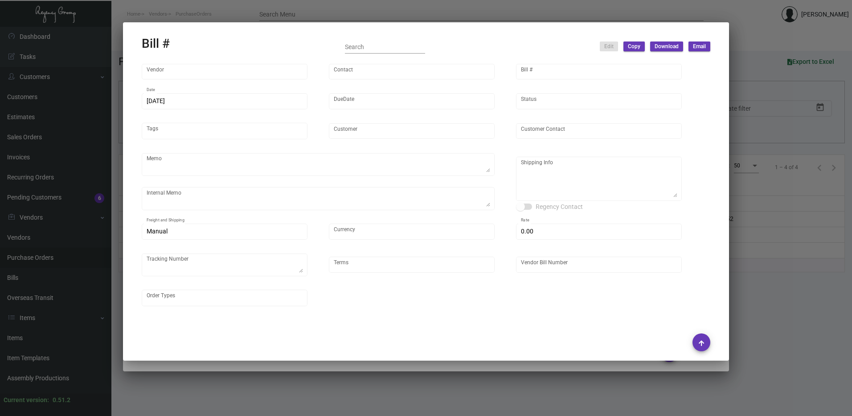
type input "[GEOGRAPHIC_DATA]"
type input "[PERSON_NAME]"
type textarea "ETD 1/19 vessel confirmed blue ink"
type textarea "[GEOGRAPHIC_DATA] - [PERSON_NAME] [STREET_ADDRESS]"
type input "United States Dollar $"
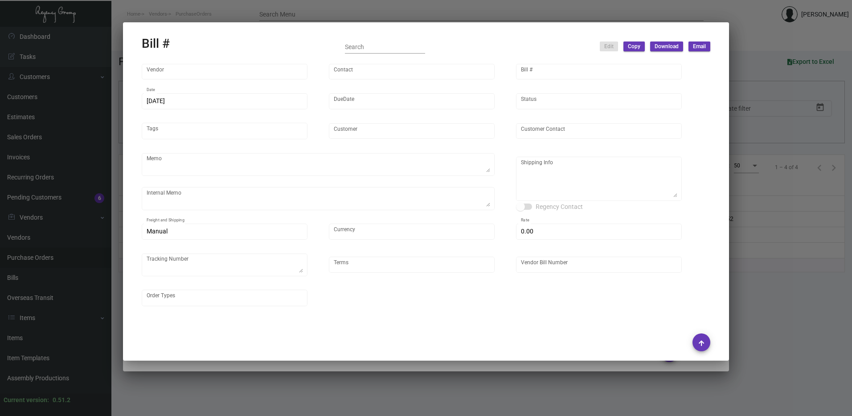
type input "$ 0.00"
type input "Net 30"
type input "222PST1302-95028"
type input "$ 0.23"
type input "$ 5,750.00"
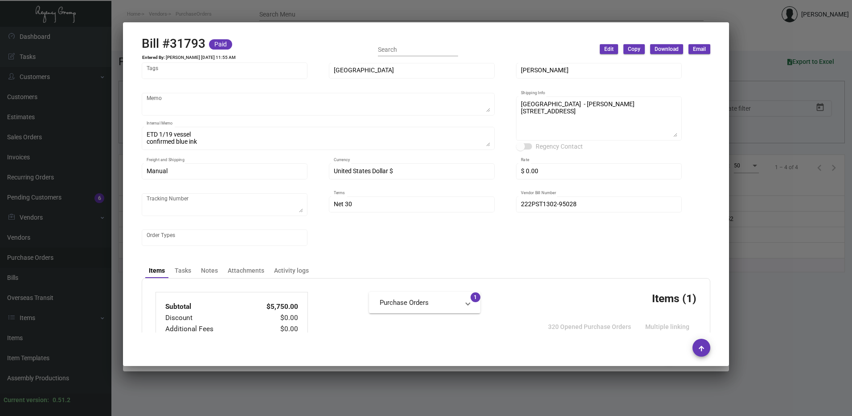
scroll to position [178, 0]
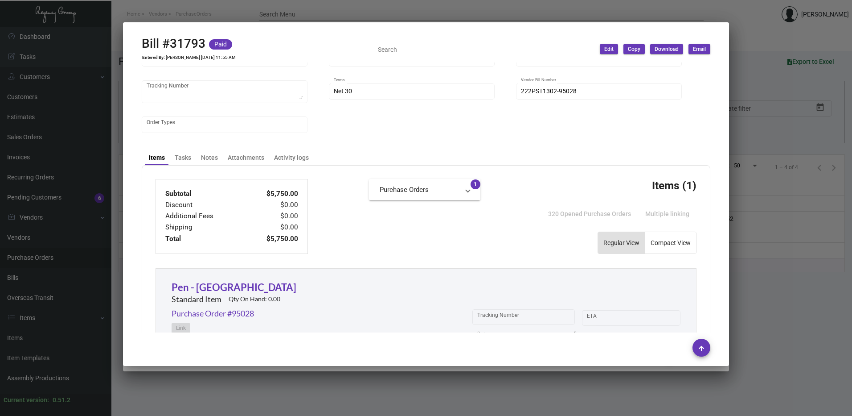
click at [758, 225] on div at bounding box center [426, 208] width 852 height 416
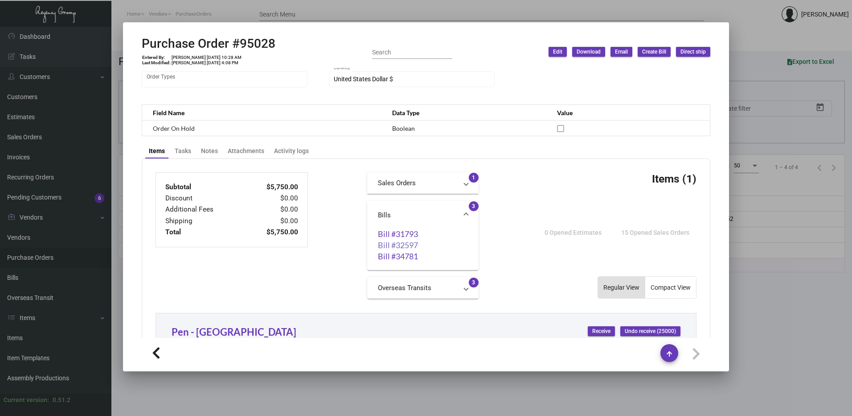
click at [399, 248] on link "Bill #32597" at bounding box center [423, 244] width 90 height 9
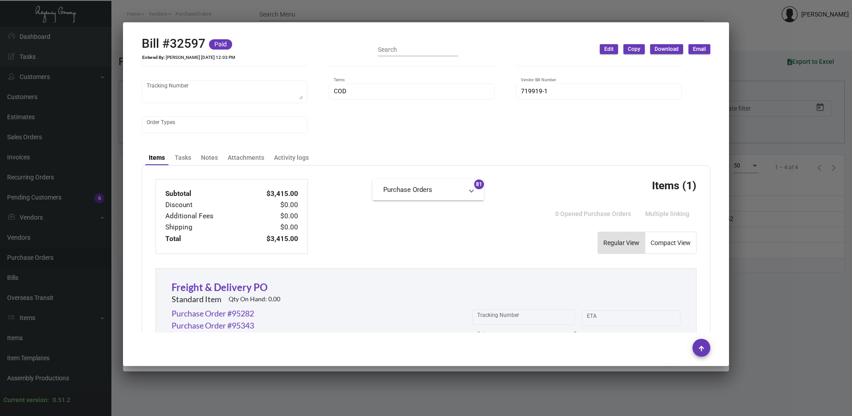
click at [797, 238] on div at bounding box center [426, 208] width 852 height 416
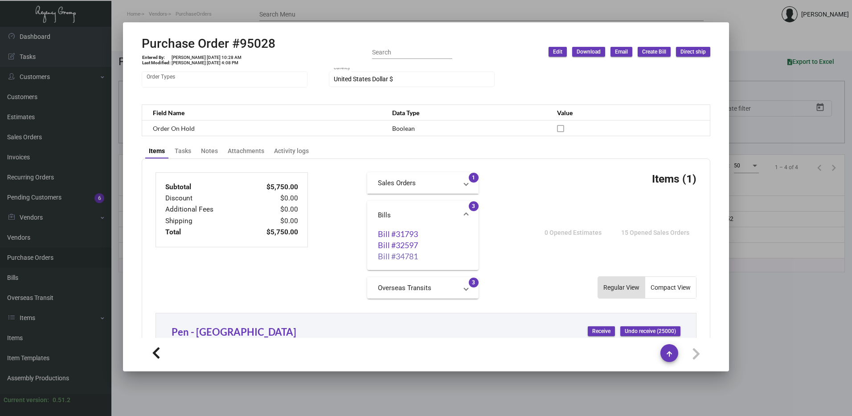
click at [398, 252] on link "Bill #34781" at bounding box center [423, 255] width 90 height 9
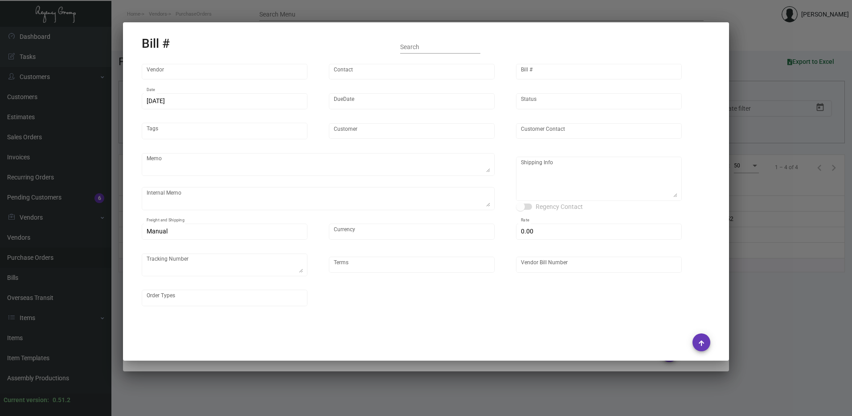
type input "Prostar - Pens"
type input "[PERSON_NAME]"
type input "34781"
type input "[DATE]"
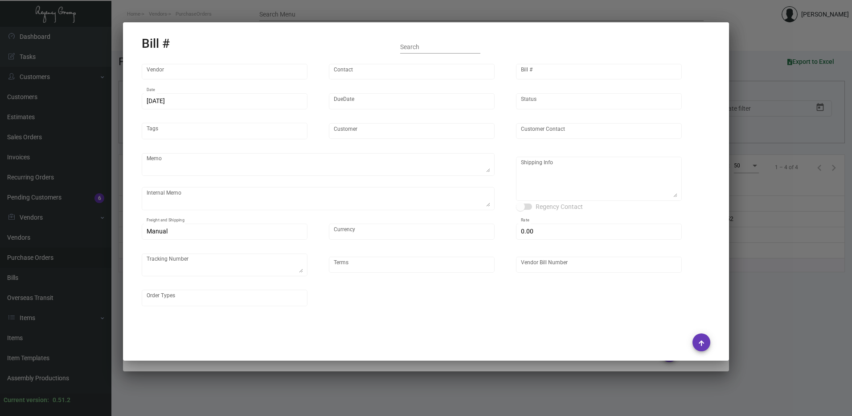
type input "[GEOGRAPHIC_DATA]"
type input "Attn: [PERSON_NAME]"
type textarea "Boat to [GEOGRAPHIC_DATA]"
type textarea "[GEOGRAPHIC_DATA] - Attn: [PERSON_NAME] [STREET_ADDRESS][US_STATE]"
type input "United States Dollar $"
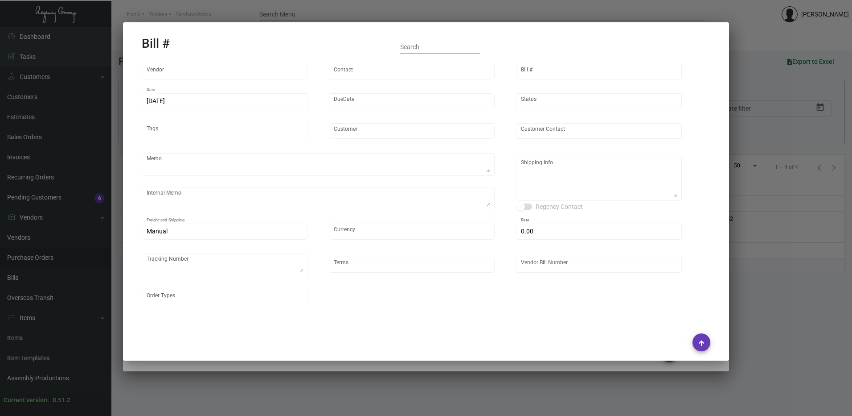
type input "$ 0.00"
type input "Net 30"
type input "223PST0306"
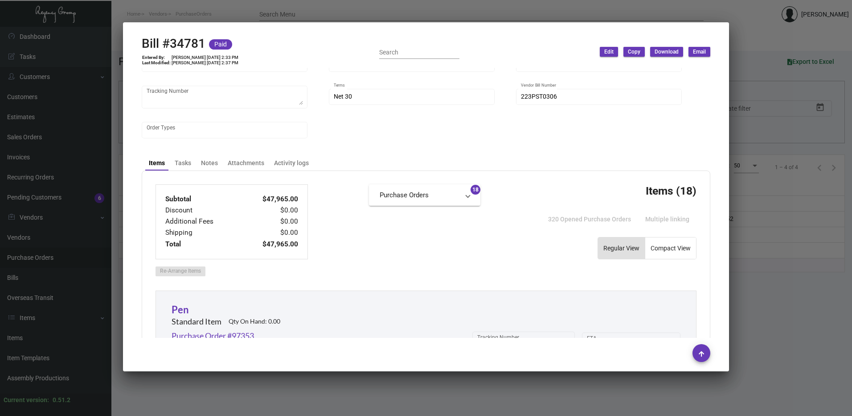
click at [751, 239] on div at bounding box center [426, 208] width 852 height 416
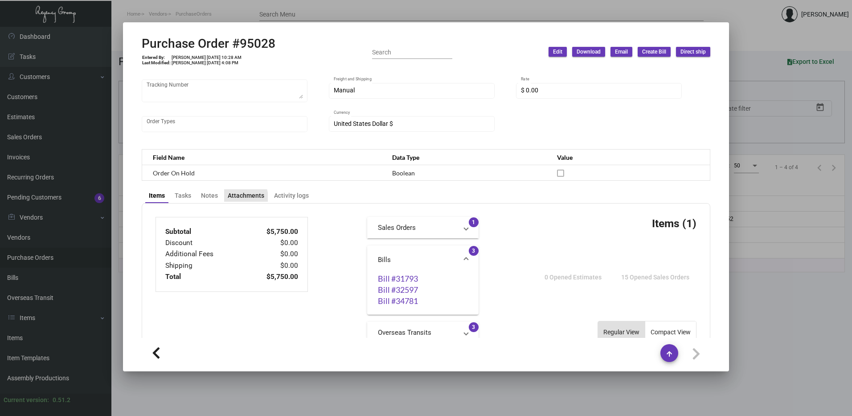
click at [241, 197] on div "Attachments" at bounding box center [246, 195] width 37 height 9
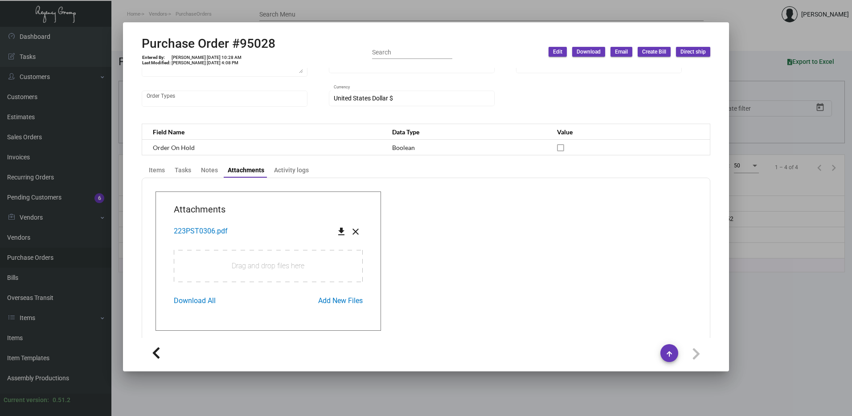
scroll to position [216, 0]
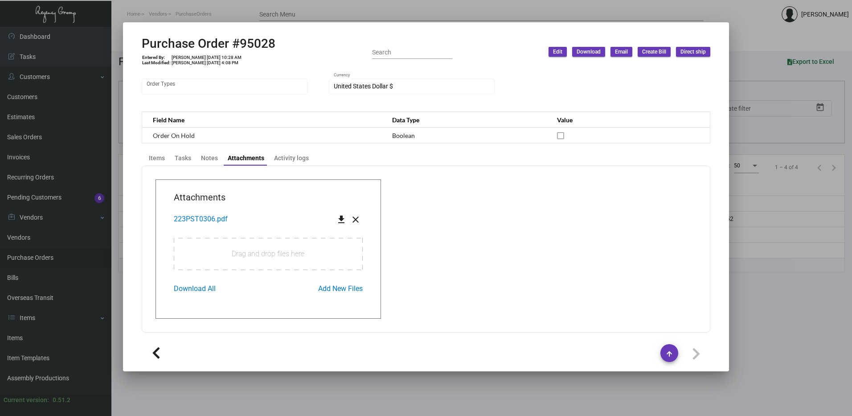
click at [852, 194] on html "Home Vendors PurchaseOrders Search Menu [PERSON_NAME] Dashboard Dashboard Tasks…" at bounding box center [426, 208] width 852 height 416
click at [788, 284] on div at bounding box center [426, 208] width 852 height 416
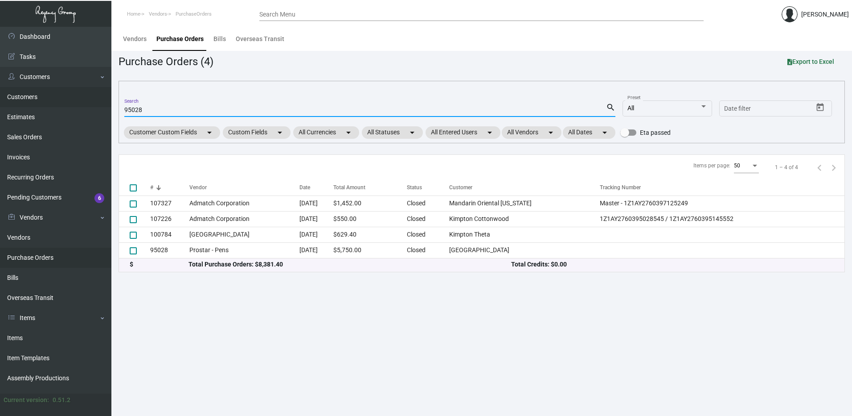
drag, startPoint x: 166, startPoint y: 111, endPoint x: 35, endPoint y: 90, distance: 132.4
click at [36, 90] on div "Dashboard Dashboard Tasks Customers Customers Estimates Sales Orders Invoices R…" at bounding box center [426, 221] width 852 height 389
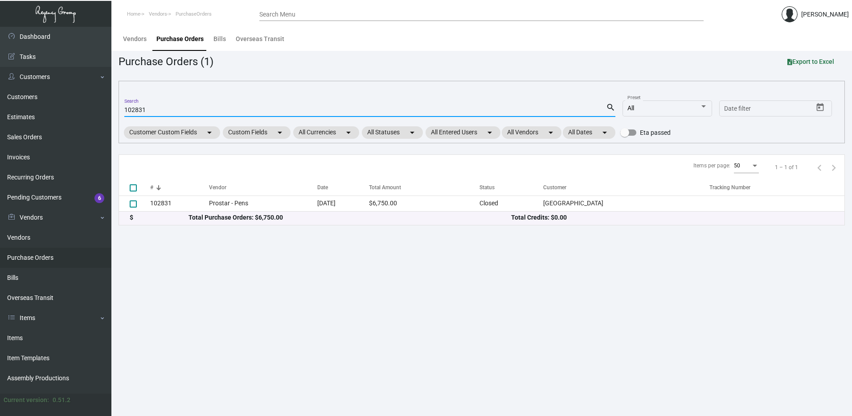
type input "102831"
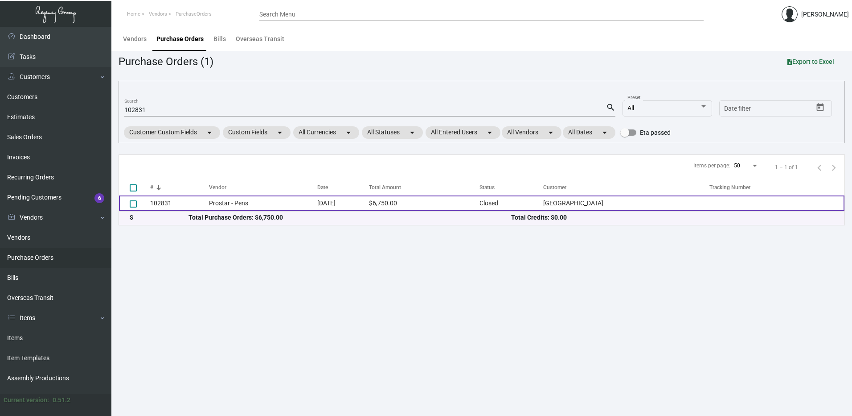
click at [185, 206] on td "102831" at bounding box center [179, 203] width 59 height 16
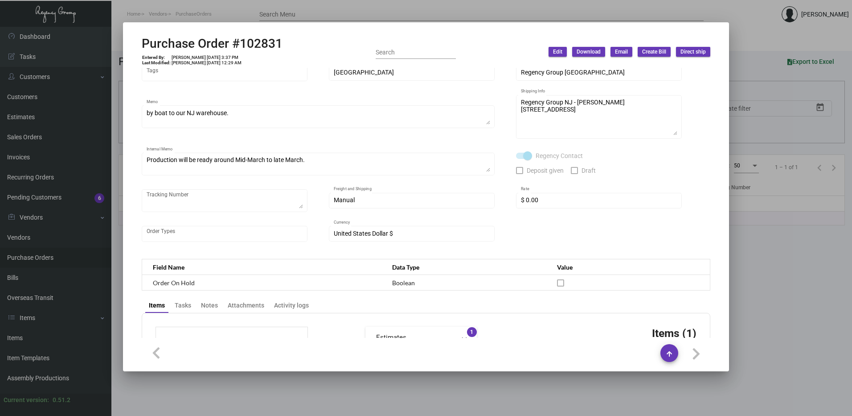
scroll to position [0, 0]
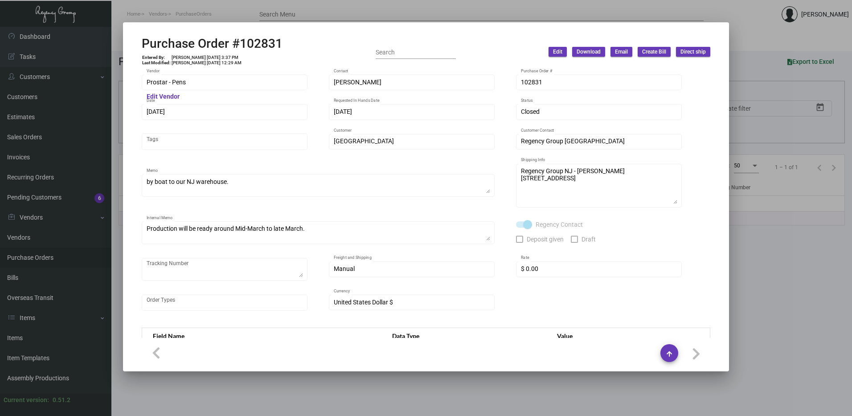
click at [798, 290] on div at bounding box center [426, 208] width 852 height 416
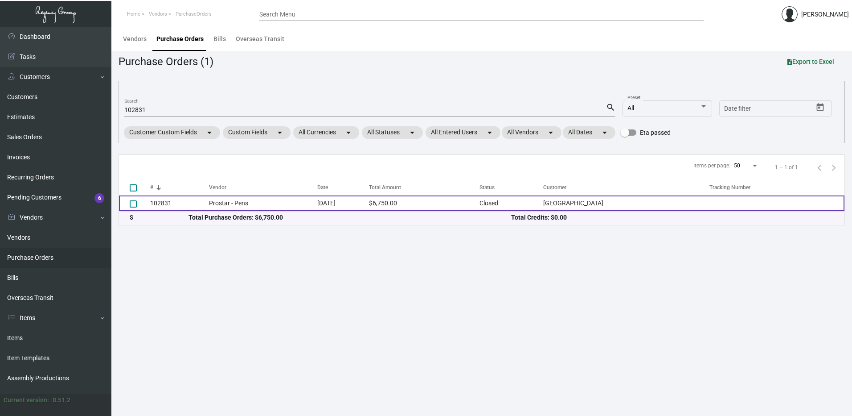
click at [151, 205] on td "102831" at bounding box center [179, 203] width 59 height 16
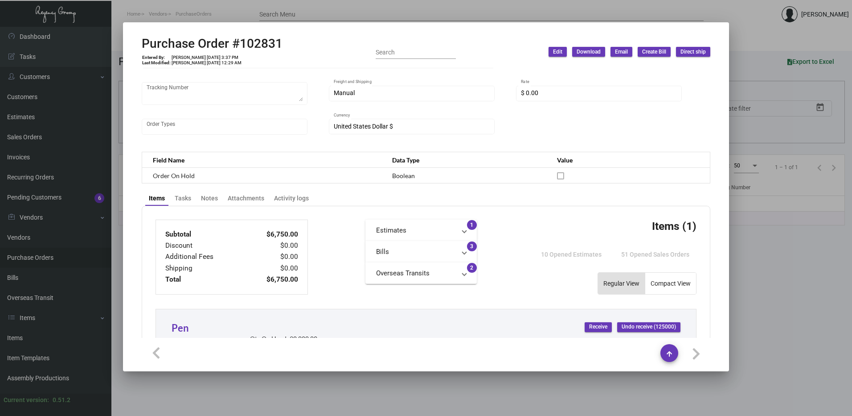
scroll to position [178, 0]
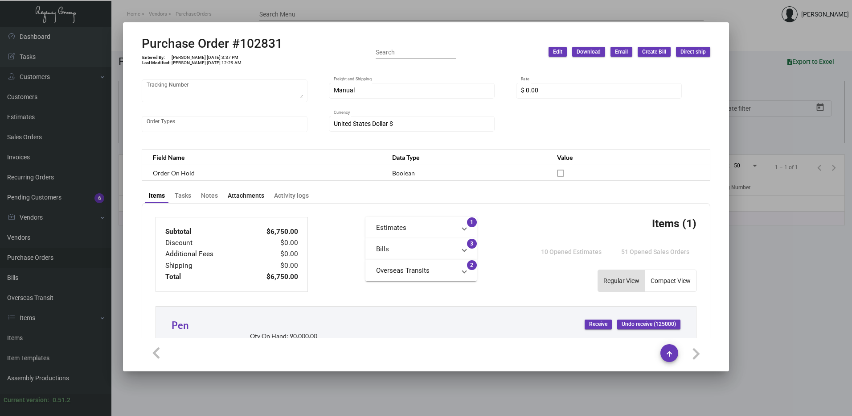
click at [240, 192] on div "Attachments" at bounding box center [246, 195] width 37 height 9
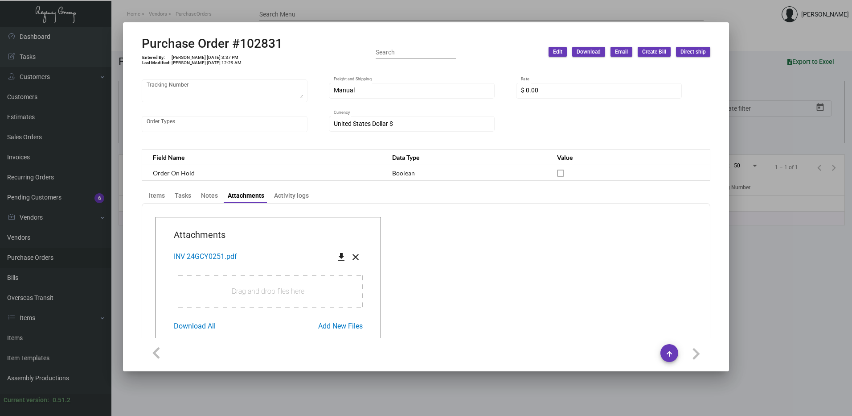
click at [205, 258] on span "INV 24GCY0251.pdf" at bounding box center [205, 256] width 63 height 8
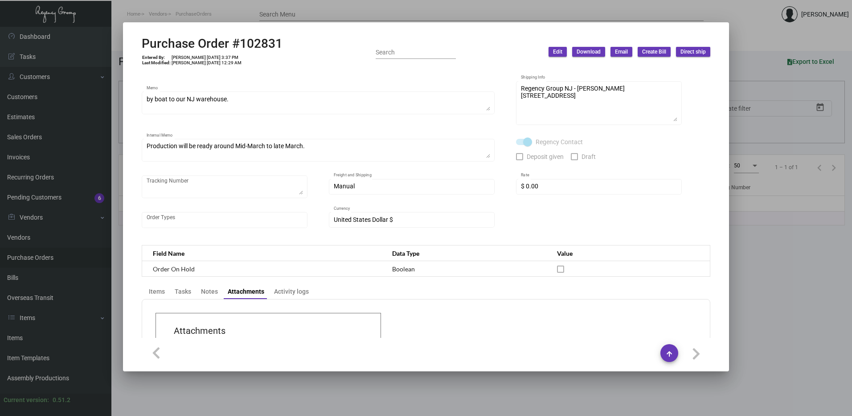
scroll to position [82, 0]
click at [154, 289] on div "Items" at bounding box center [157, 291] width 16 height 9
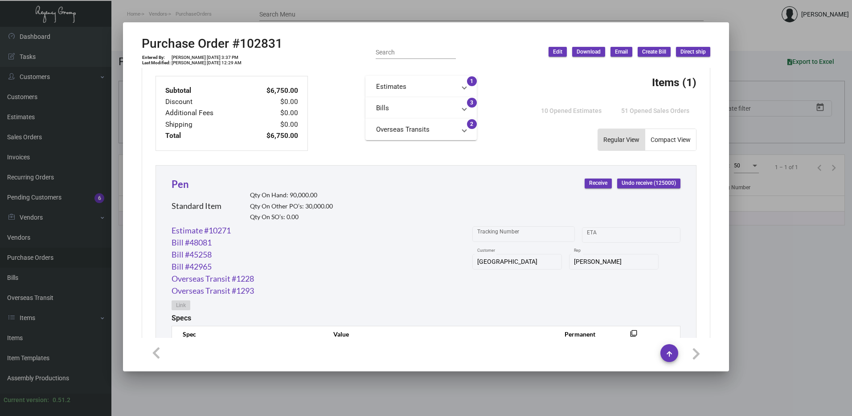
scroll to position [305, 0]
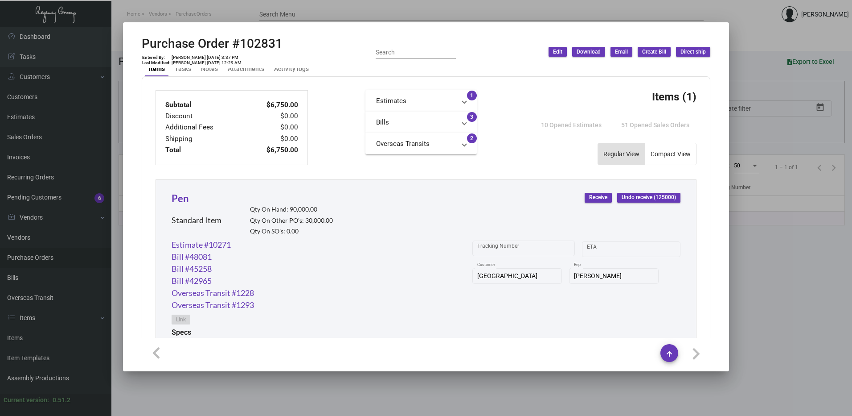
click at [421, 121] on mat-panel-title "Bills" at bounding box center [415, 122] width 79 height 10
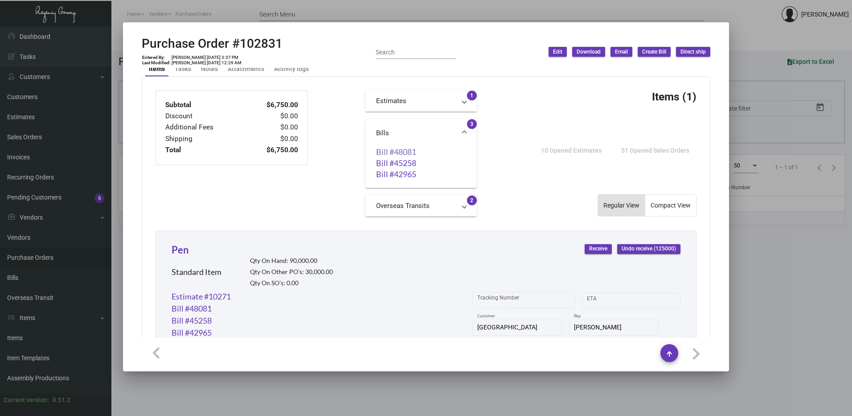
click at [406, 149] on link "Bill #48081" at bounding box center [421, 151] width 90 height 9
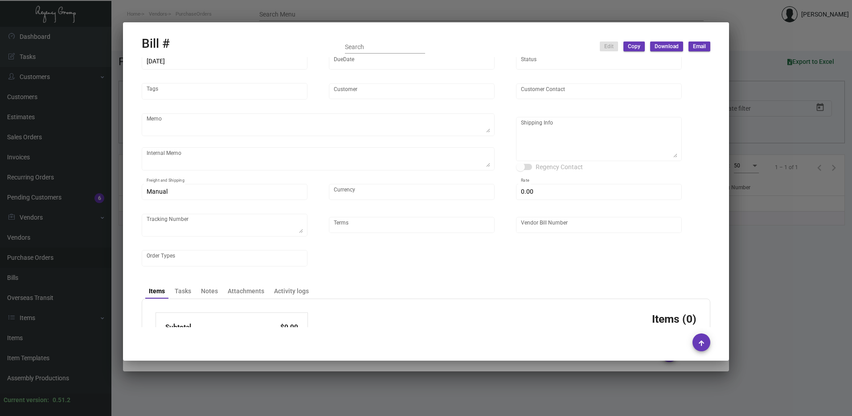
scroll to position [119, 0]
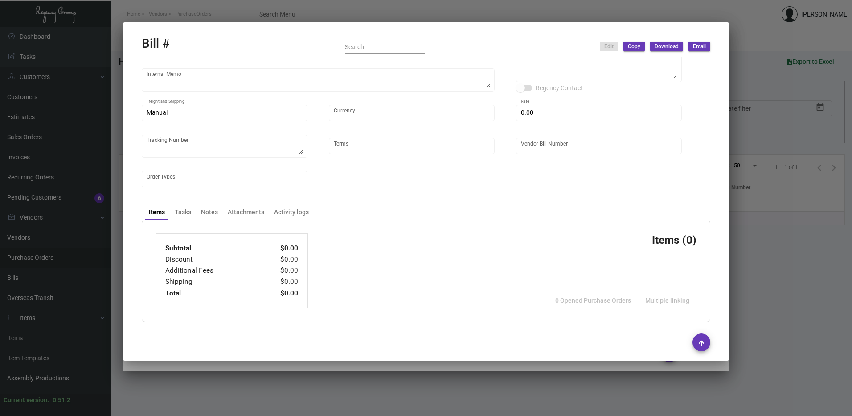
type input "Prostar - Pens"
type input "[PERSON_NAME]"
type input "48081"
type input "[DATE]"
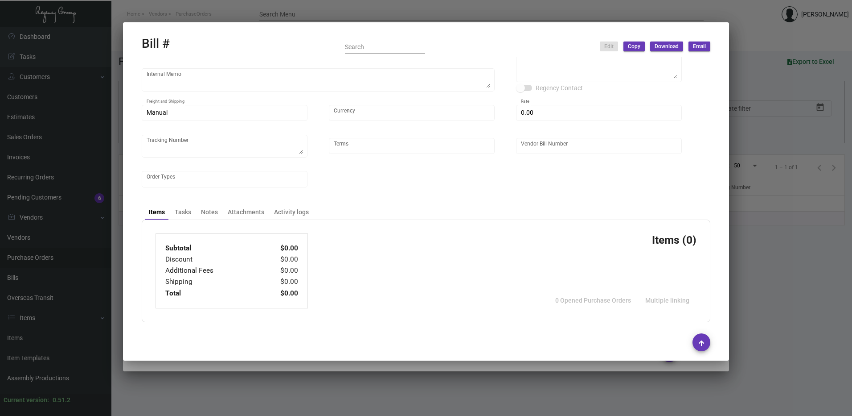
type input "[GEOGRAPHIC_DATA]"
type input "[PERSON_NAME]"
type textarea "by boat to our NJ warehouse."
type textarea "Production will be ready around Mid-March to late March."
type textarea "[GEOGRAPHIC_DATA] - [PERSON_NAME] [STREET_ADDRESS][US_STATE]"
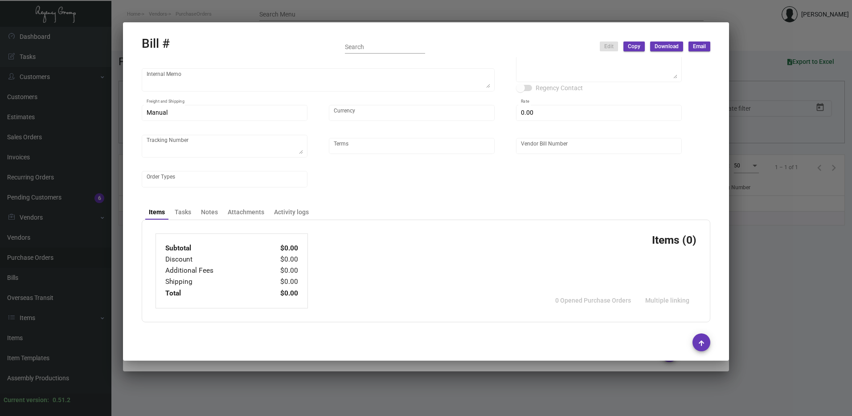
type input "United States Dollar $"
type input "$ 0.00"
type textarea "#740275"
type input "Net 30"
type input "25GCY0123_102831"
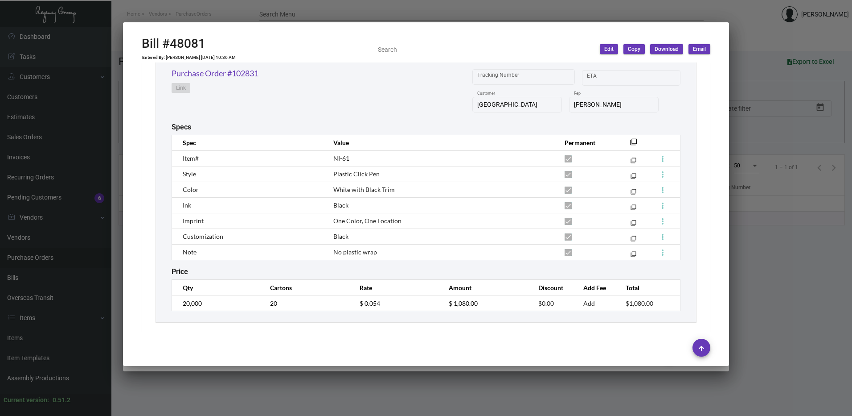
scroll to position [428, 0]
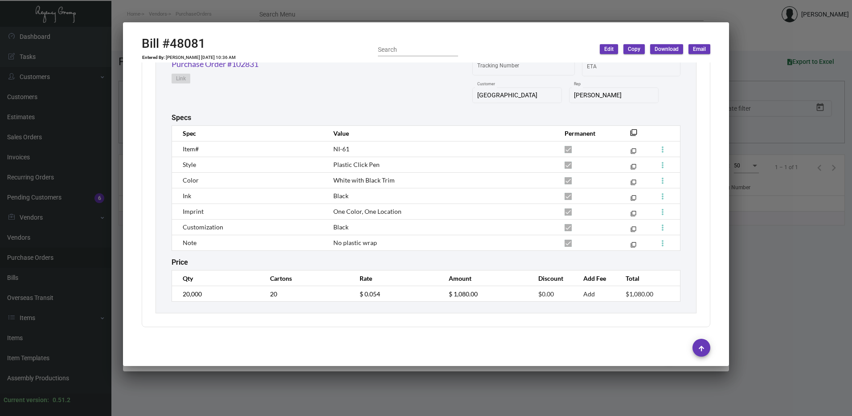
click at [750, 60] on div at bounding box center [426, 208] width 852 height 416
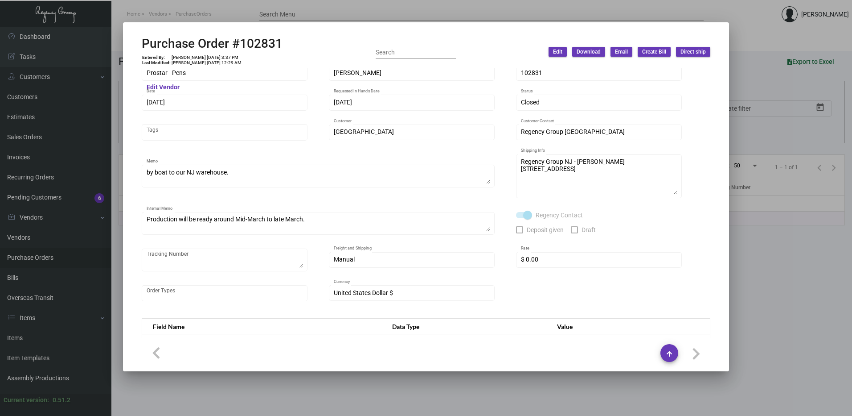
scroll to position [0, 0]
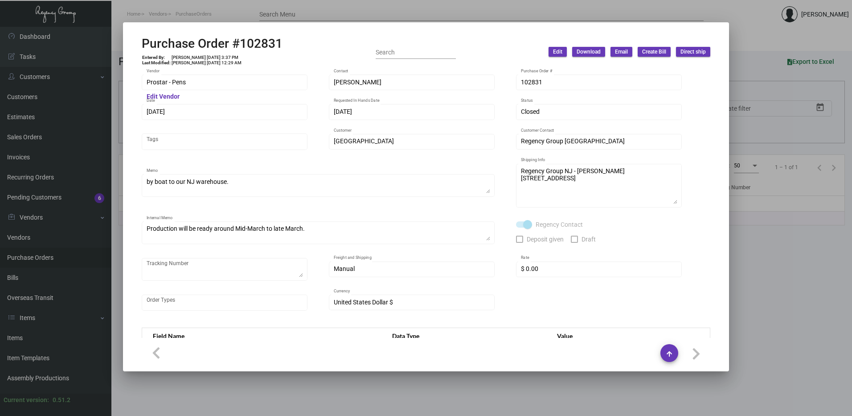
click at [740, 102] on div at bounding box center [426, 208] width 852 height 416
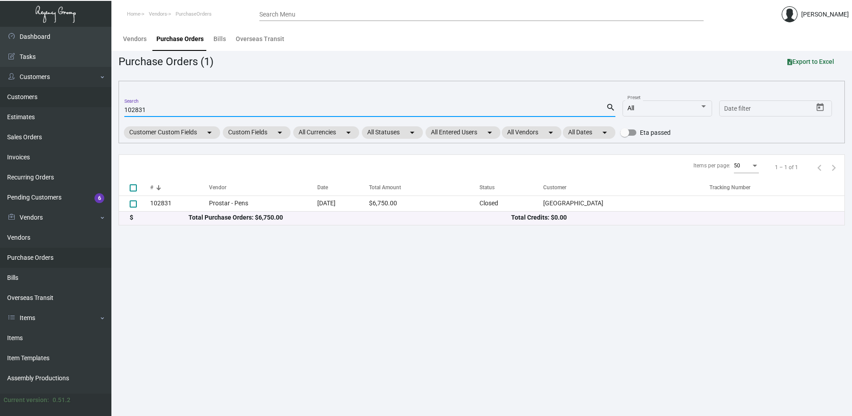
drag, startPoint x: 160, startPoint y: 110, endPoint x: 54, endPoint y: 101, distance: 106.1
click at [55, 103] on div "Dashboard Dashboard Tasks Customers Customers Estimates Sales Orders Invoices R…" at bounding box center [426, 221] width 852 height 389
type input "48081"
drag, startPoint x: 160, startPoint y: 108, endPoint x: 76, endPoint y: 80, distance: 88.4
click at [86, 93] on div "Dashboard Dashboard Tasks Customers Customers Estimates Sales Orders Invoices R…" at bounding box center [426, 221] width 852 height 389
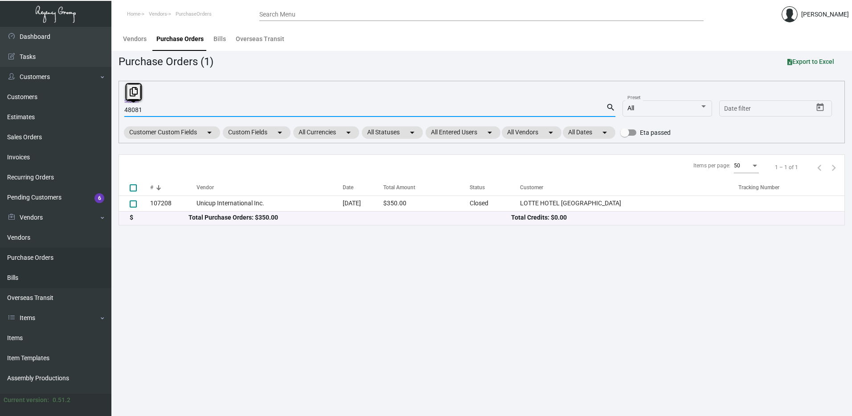
click at [41, 278] on link "Bills" at bounding box center [55, 278] width 111 height 20
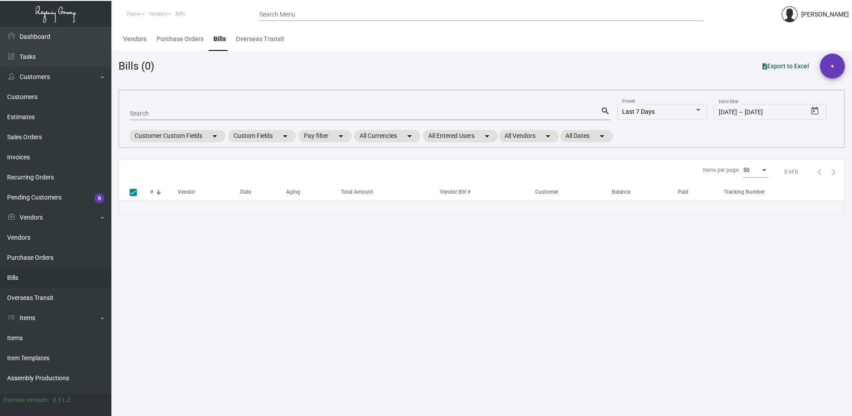
click at [182, 113] on input "Search" at bounding box center [365, 113] width 471 height 7
type input "48081"
checkbox input "false"
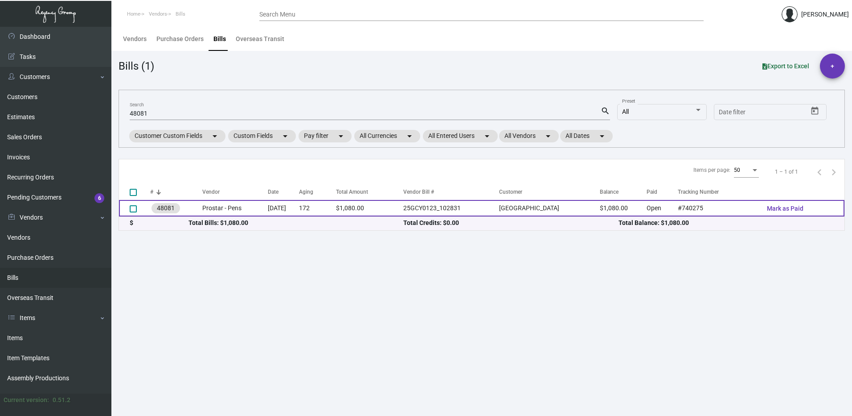
click at [258, 206] on td "Prostar - Pens" at bounding box center [235, 208] width 66 height 16
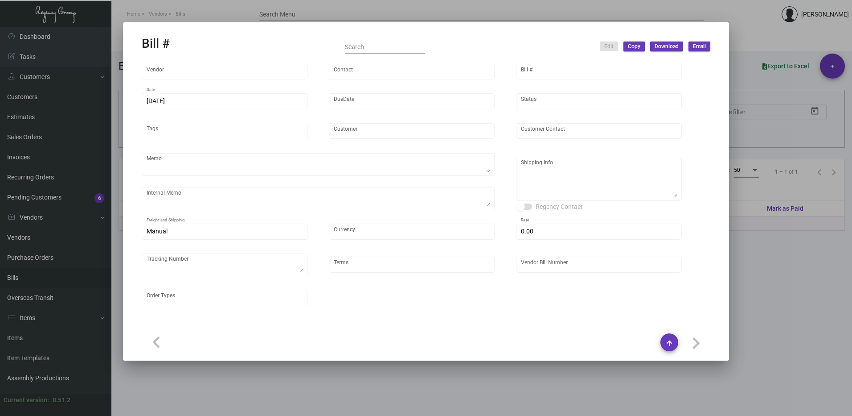
type input "Prostar - Pens"
type input "[PERSON_NAME]"
type input "48081"
type input "[DATE]"
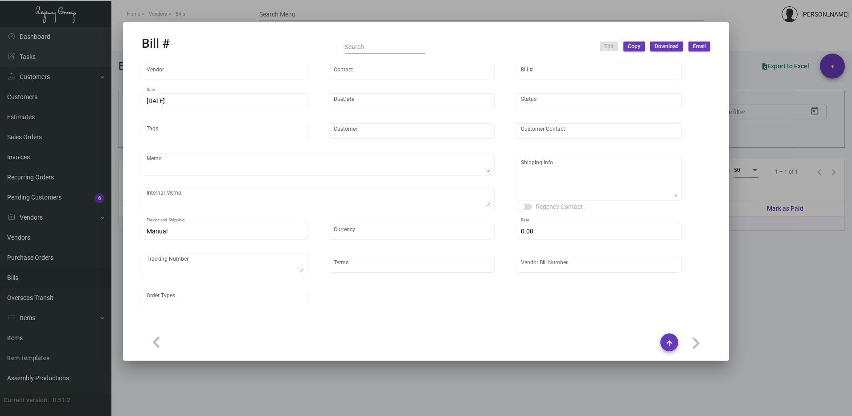
type input "[GEOGRAPHIC_DATA]"
type input "[PERSON_NAME]"
type textarea "by boat to our NJ warehouse."
type textarea "Production will be ready around Mid-March to late March."
type textarea "[GEOGRAPHIC_DATA] - [PERSON_NAME] [STREET_ADDRESS][US_STATE]"
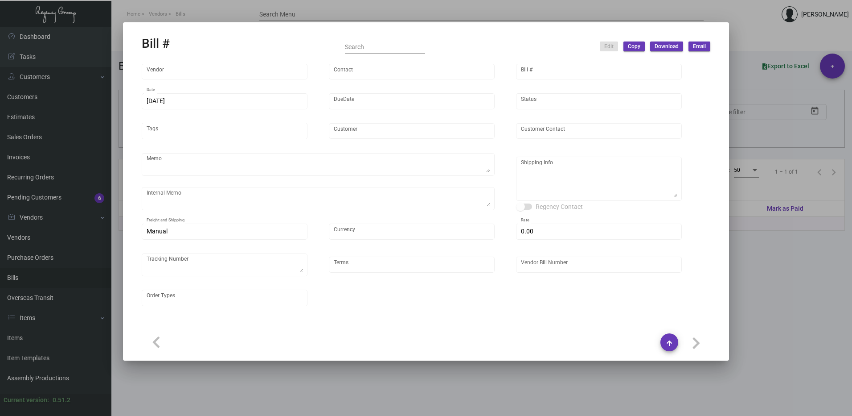
type input "United States Dollar $"
type input "$ 0.00"
type textarea "#740275"
type input "Net 30"
type input "25GCY0123_102831"
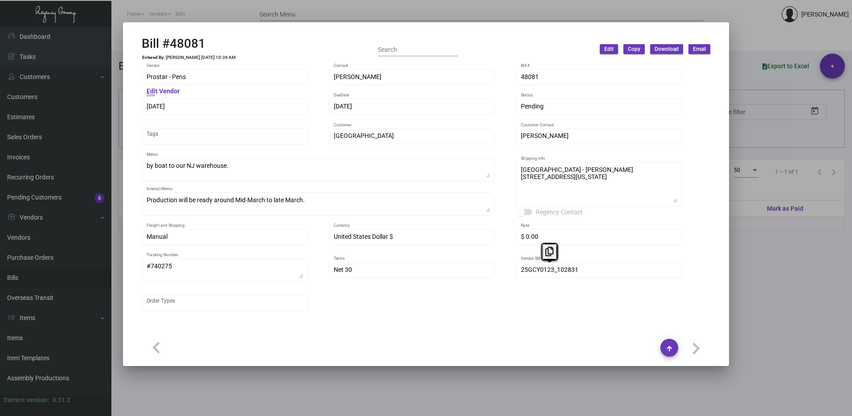
click at [488, 273] on div "Prostar - Pens Vendor Edit Vendor [PERSON_NAME] Contact 48081 Bill # [DATE] Dat…" at bounding box center [426, 195] width 569 height 254
click at [766, 66] on div at bounding box center [426, 208] width 852 height 416
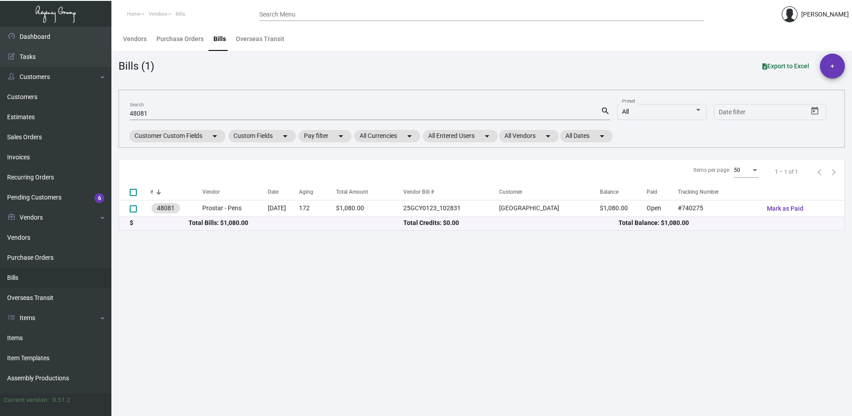
click at [296, 14] on input "Search Menu" at bounding box center [481, 14] width 445 height 7
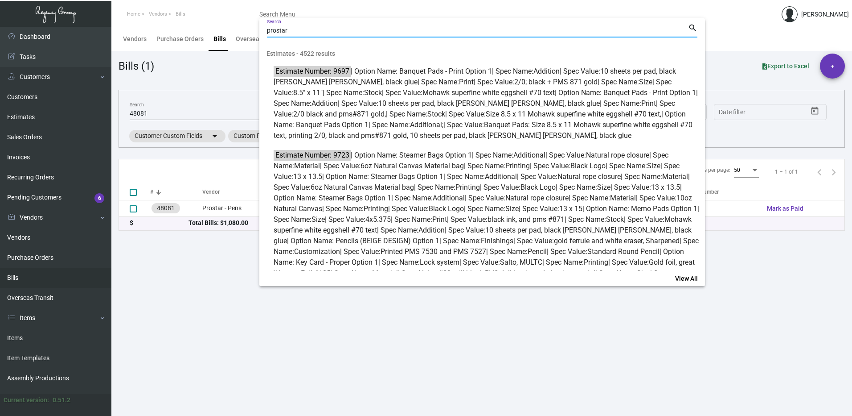
type input "prostar"
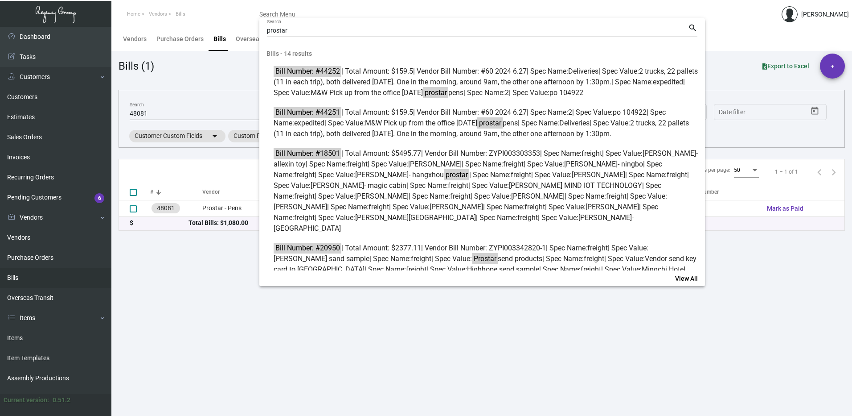
drag, startPoint x: 246, startPoint y: 208, endPoint x: 211, endPoint y: 209, distance: 34.3
click at [211, 209] on div at bounding box center [426, 208] width 852 height 416
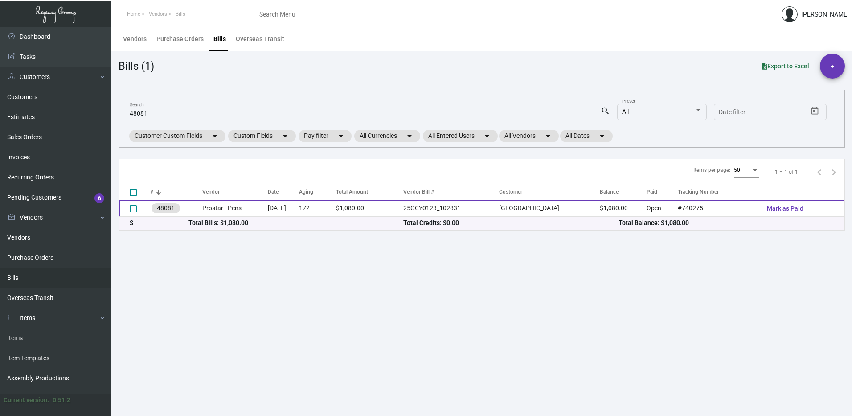
click at [211, 209] on td "Prostar - Pens" at bounding box center [235, 208] width 66 height 16
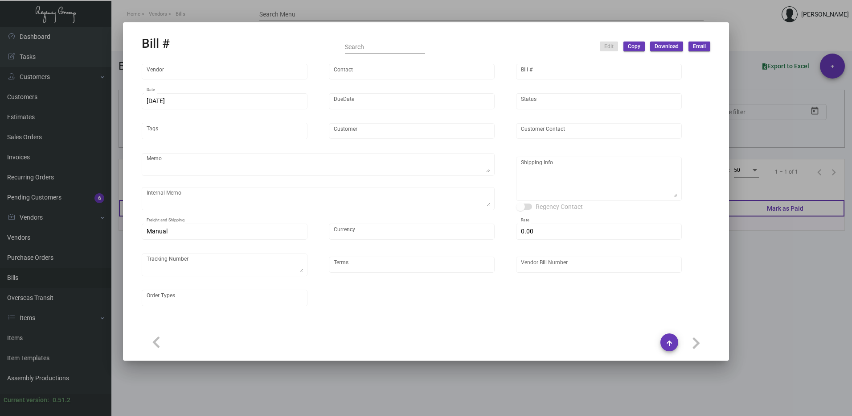
type input "Prostar - Pens"
type input "[PERSON_NAME]"
type input "48081"
type input "[DATE]"
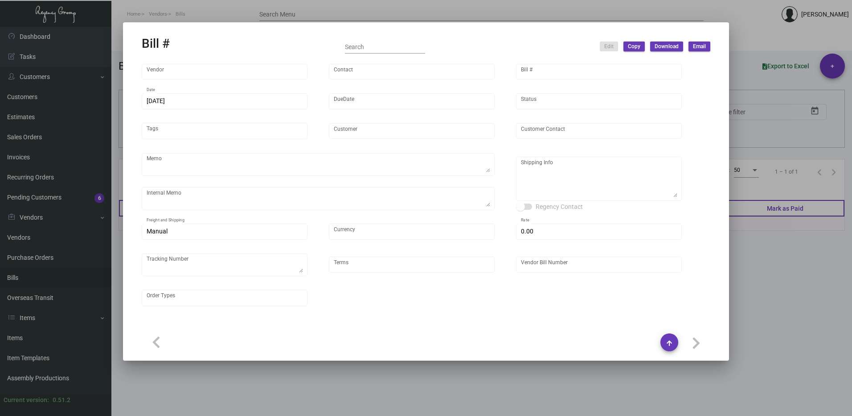
type input "[GEOGRAPHIC_DATA]"
type input "[PERSON_NAME]"
type textarea "by boat to our NJ warehouse."
type textarea "Production will be ready around Mid-March to late March."
type textarea "[GEOGRAPHIC_DATA] - [PERSON_NAME] [STREET_ADDRESS][US_STATE]"
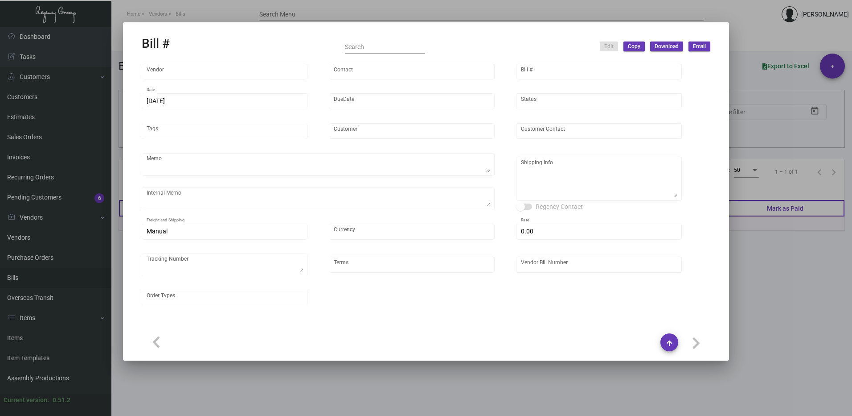
type input "United States Dollar $"
type input "$ 0.00"
type textarea "#740275"
type input "Net 30"
type input "25GCY0123_102831"
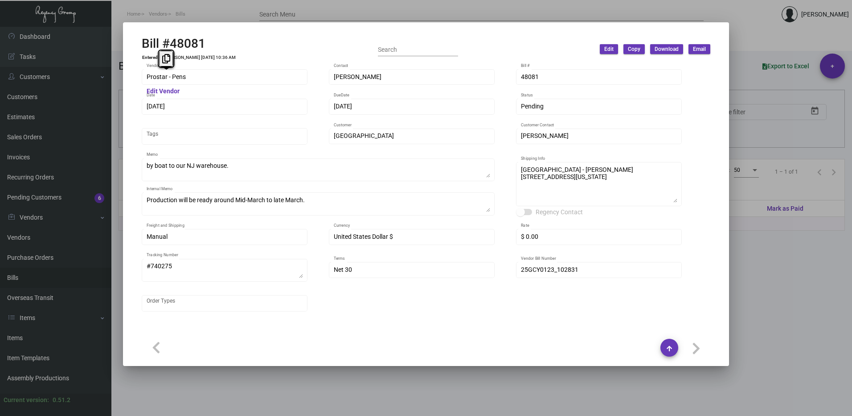
click at [109, 79] on div "Bill #48081 Entered By: [PERSON_NAME] [DATE] 10:36 AM Search Edit Copy Download…" at bounding box center [426, 208] width 852 height 416
click at [750, 78] on div at bounding box center [426, 208] width 852 height 416
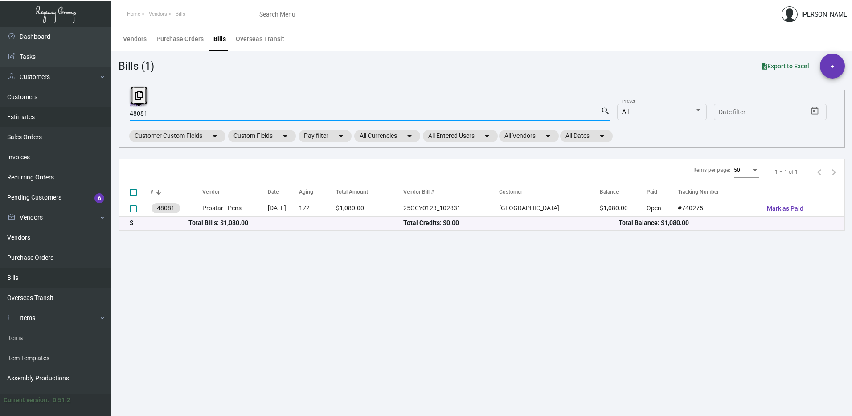
drag, startPoint x: 165, startPoint y: 115, endPoint x: 87, endPoint y: 114, distance: 78.0
click at [87, 114] on div "Dashboard Dashboard Tasks Customers Customers Estimates Sales Orders Invoices R…" at bounding box center [426, 221] width 852 height 389
paste input "Prostar - Pens"
type input "Prostar - Pens"
checkbox input "true"
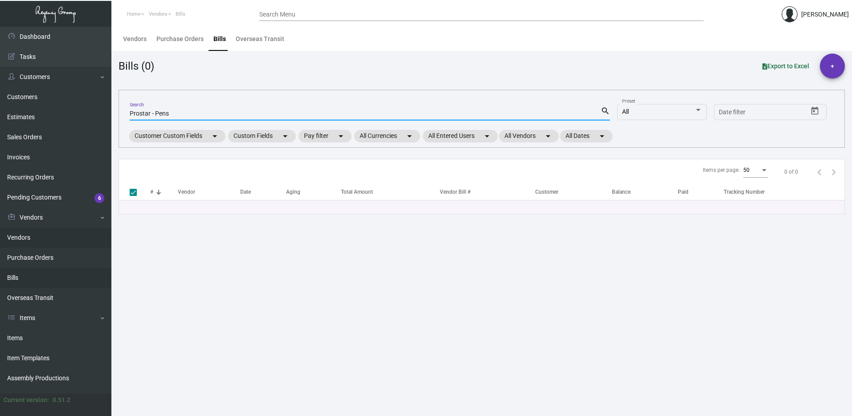
click at [45, 236] on link "Vendors" at bounding box center [55, 237] width 111 height 20
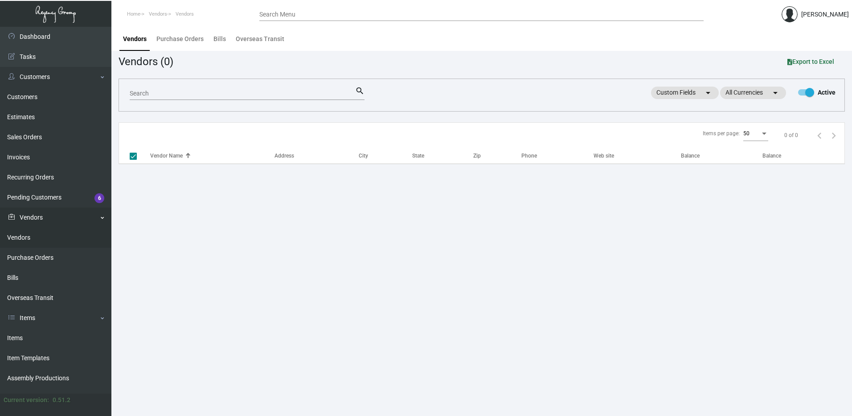
checkbox input "false"
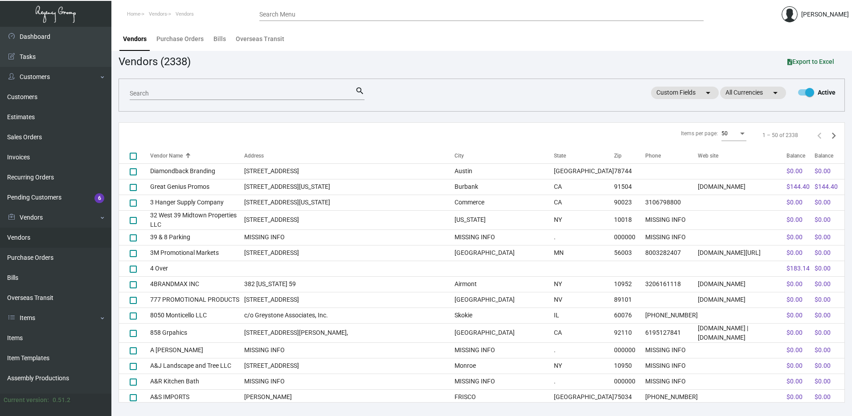
click at [185, 86] on div "Search" at bounding box center [243, 93] width 226 height 14
paste input "Prostar - Pens"
type input "Prostar - Pens"
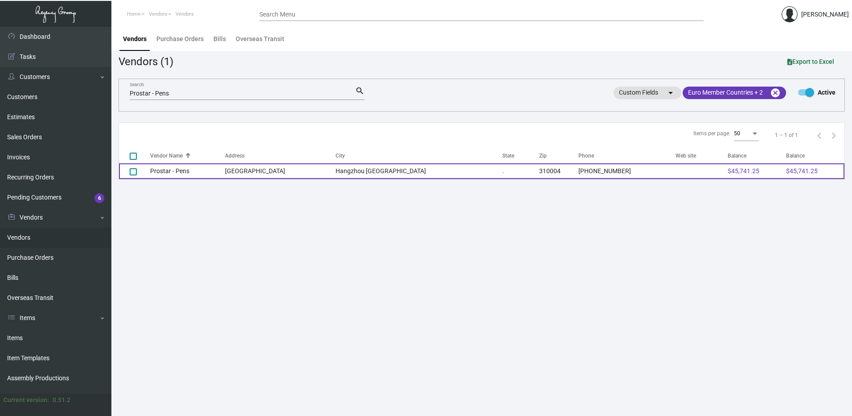
click at [336, 168] on td "[GEOGRAPHIC_DATA]" at bounding box center [280, 171] width 111 height 16
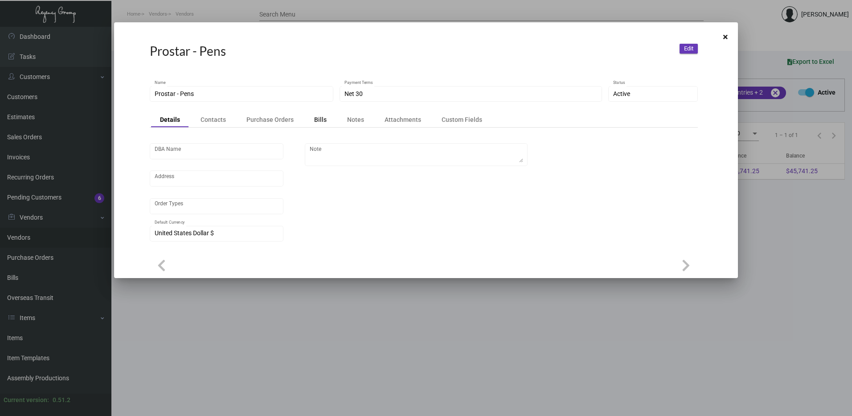
click at [321, 113] on div "Bills" at bounding box center [320, 119] width 30 height 12
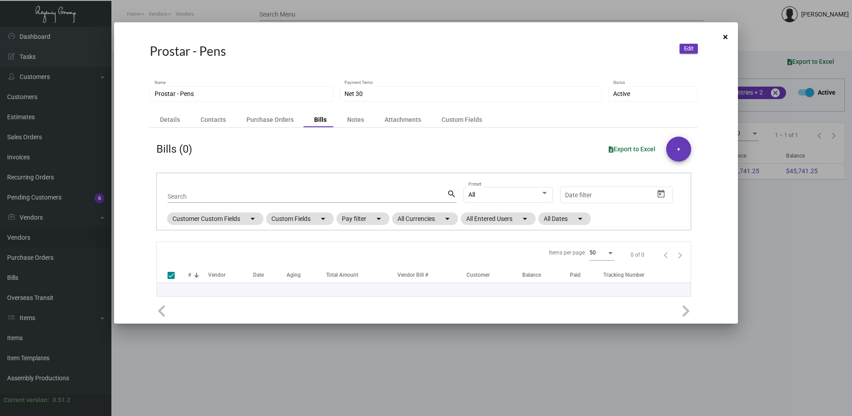
checkbox input "false"
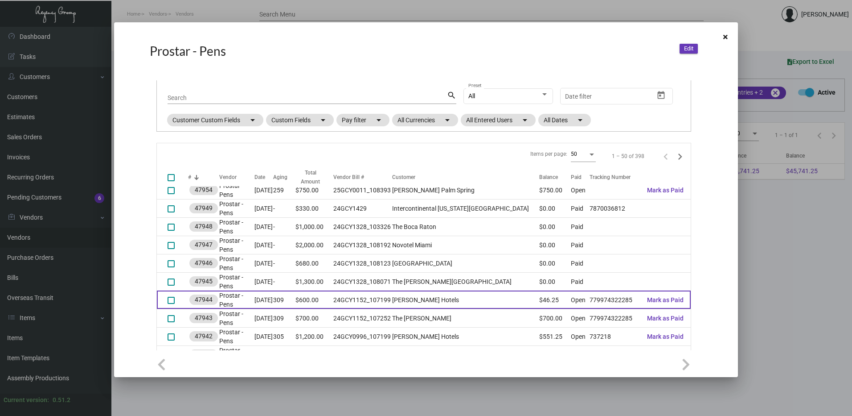
scroll to position [89, 0]
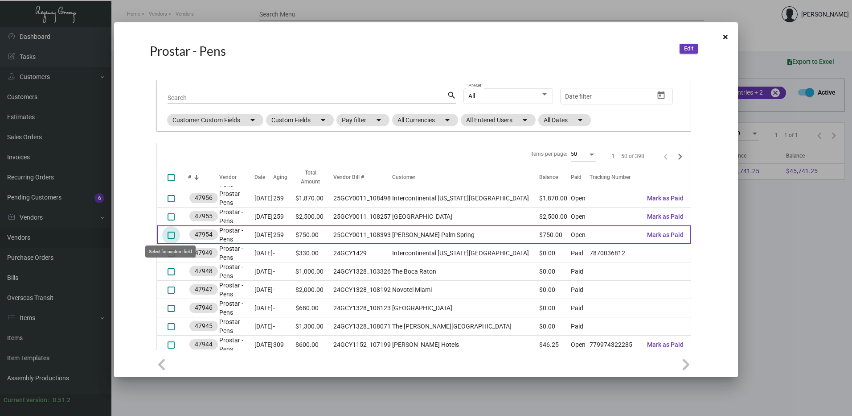
click at [173, 234] on span at bounding box center [171, 234] width 7 height 7
click at [171, 239] on input "select row 8" at bounding box center [171, 239] width 0 height 0
checkbox input "true"
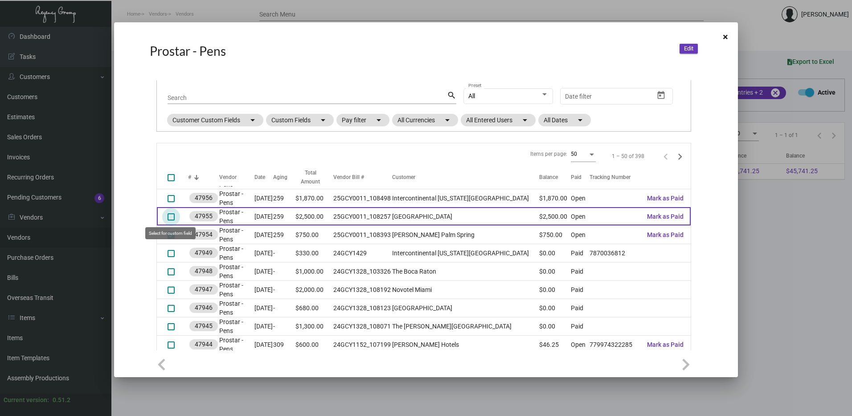
click at [169, 218] on span at bounding box center [171, 216] width 7 height 7
click at [171, 220] on input "select row 7" at bounding box center [171, 220] width 0 height 0
checkbox input "true"
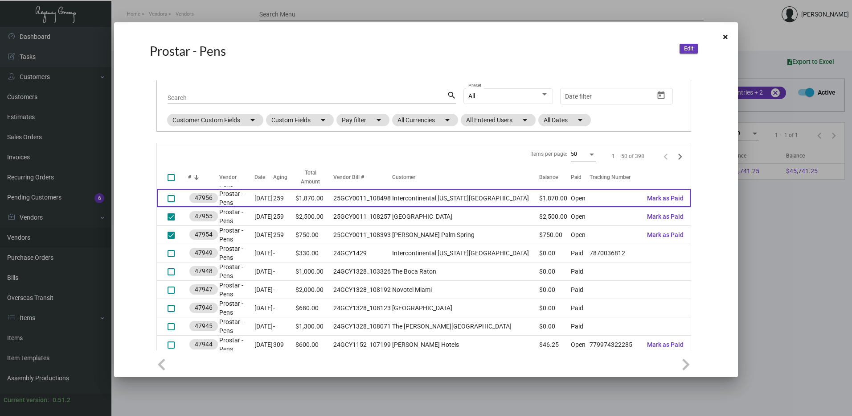
click at [170, 206] on td at bounding box center [172, 198] width 31 height 18
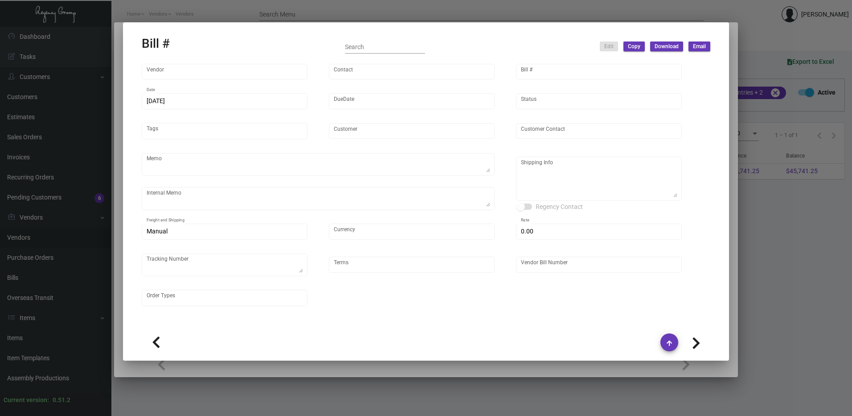
type input "Prostar - Pens"
type input "[PERSON_NAME]"
type input "47956"
type input "[DATE]"
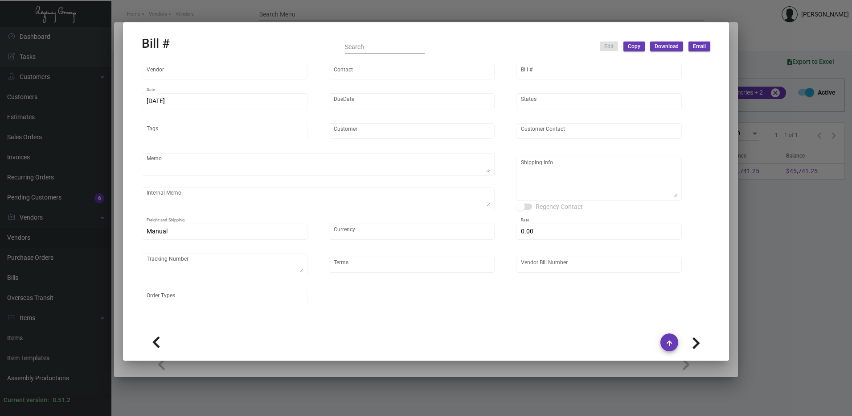
type input "Intercontinental [US_STATE][GEOGRAPHIC_DATA]"
type input "[PERSON_NAME]"
type textarea "Via boat."
type textarea "[DATE] - 3000pcs air shipped as requested. DHL#7870036812"
type textarea "Intercontinental [US_STATE][GEOGRAPHIC_DATA] - [PERSON_NAME] [STREET_ADDRESS][U…"
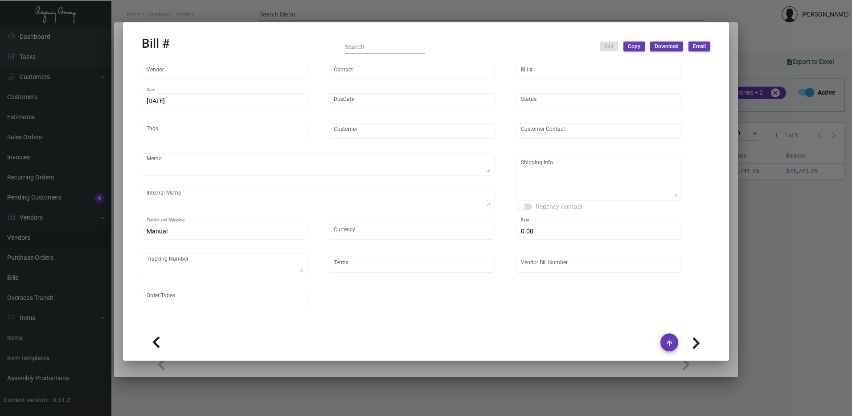
type input "United States Dollar $"
type input "$ 0.00"
type input "Net 30"
type input "25GCY0011_108498"
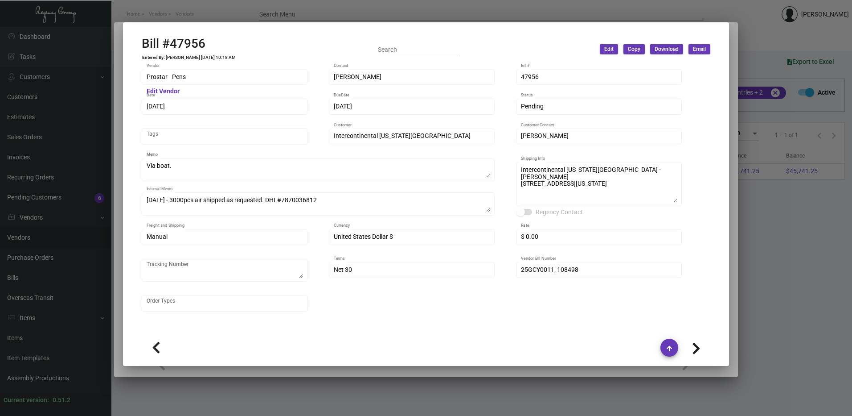
click at [764, 75] on div at bounding box center [426, 208] width 852 height 416
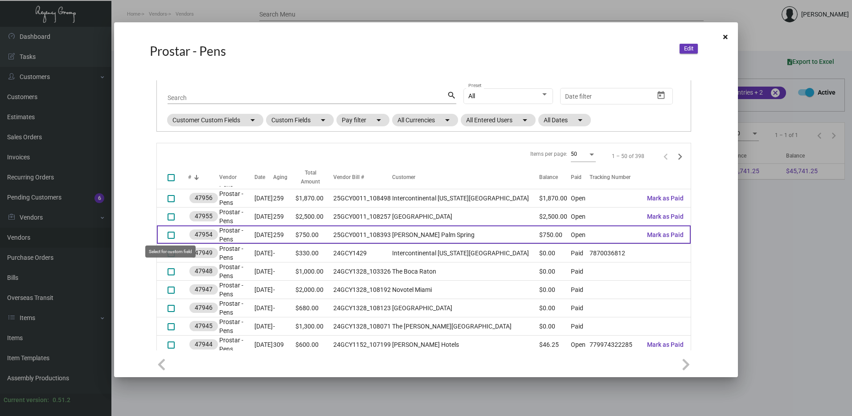
click at [172, 234] on span at bounding box center [171, 234] width 7 height 7
click at [171, 239] on input "select row 8" at bounding box center [171, 239] width 0 height 0
checkbox input "true"
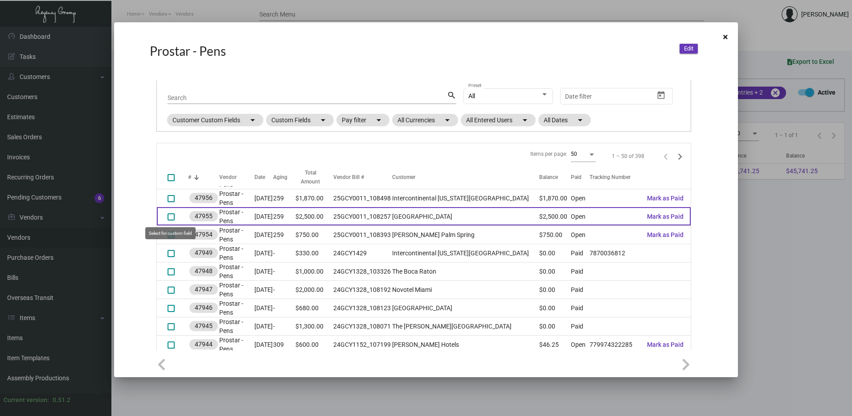
click at [170, 214] on span at bounding box center [171, 216] width 7 height 7
click at [171, 220] on input "select row 7" at bounding box center [171, 220] width 0 height 0
checkbox input "true"
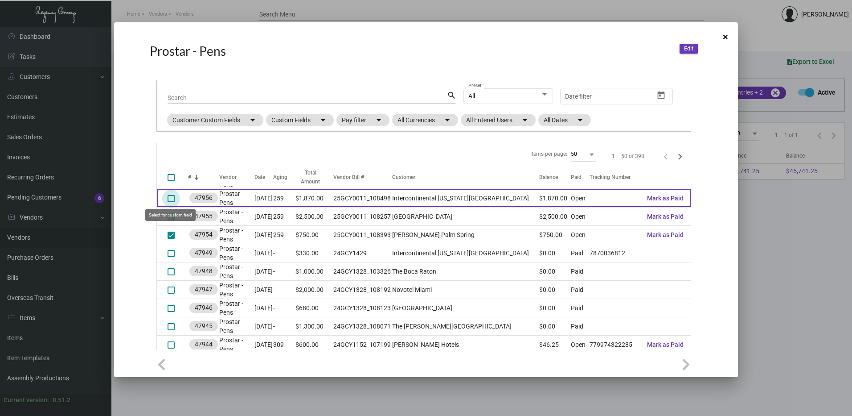
click at [169, 200] on span at bounding box center [171, 198] width 7 height 7
click at [171, 202] on input "select row 6" at bounding box center [171, 202] width 0 height 0
checkbox input "true"
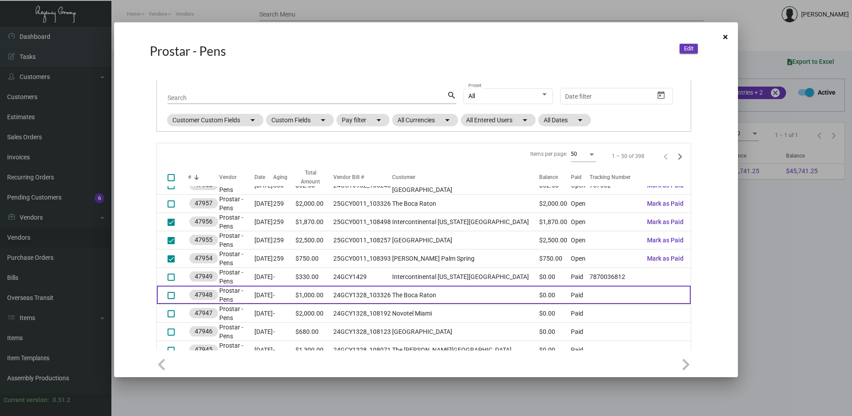
scroll to position [45, 0]
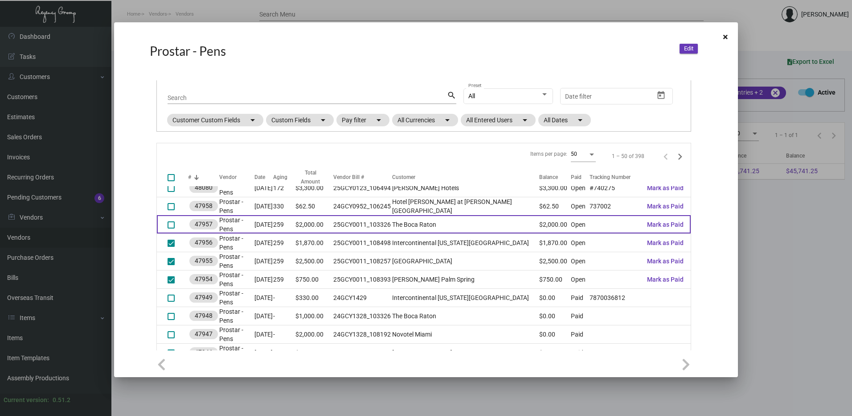
click at [175, 225] on td at bounding box center [172, 224] width 31 height 18
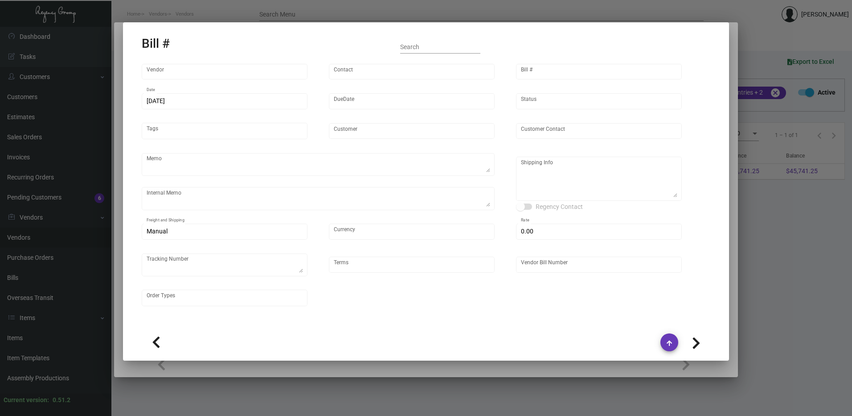
type input "Prostar - Pens"
type input "[PERSON_NAME]"
type input "47957"
type input "[DATE]"
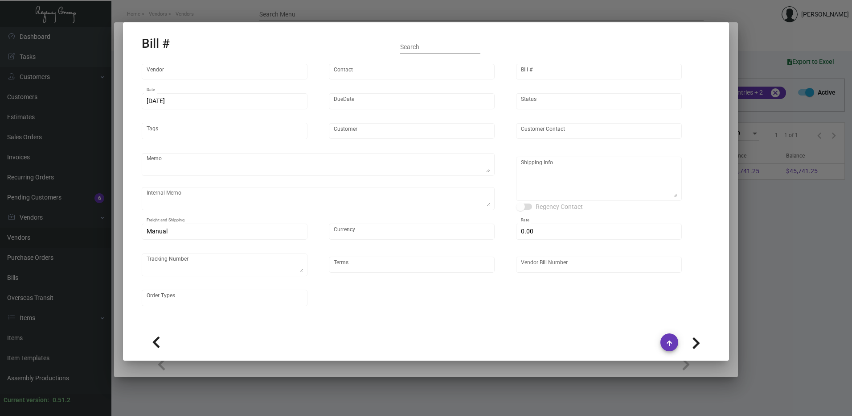
type input "The Boca Raton"
type input "ATTN Purchasing Dept"
type textarea "Please ship by boat to our NJ warehouse."
type textarea "split shipment Production will be ready late March to early April."
type textarea "The Boca Raton - ATTN Purchasing Dept [STREET_ADDRESS]"
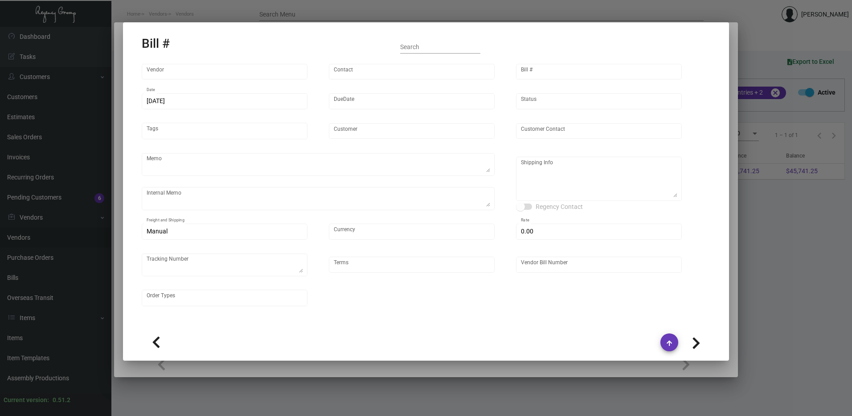
type input "United States Dollar $"
type input "$ 0.00"
type input "Net 30"
type input "25GCY0011_103326"
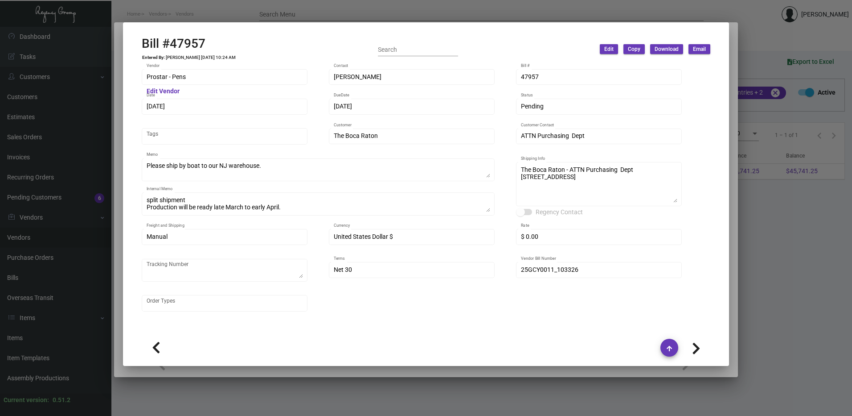
click at [771, 240] on div at bounding box center [426, 208] width 852 height 416
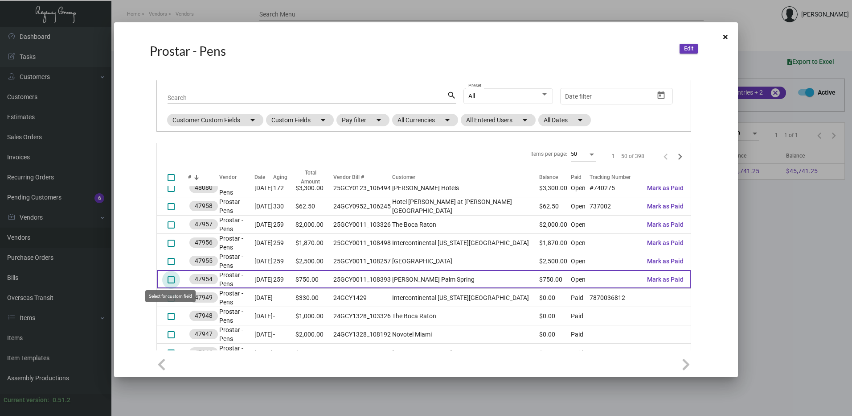
click at [172, 281] on span at bounding box center [171, 279] width 7 height 7
click at [171, 283] on input "select row 8" at bounding box center [171, 283] width 0 height 0
checkbox input "true"
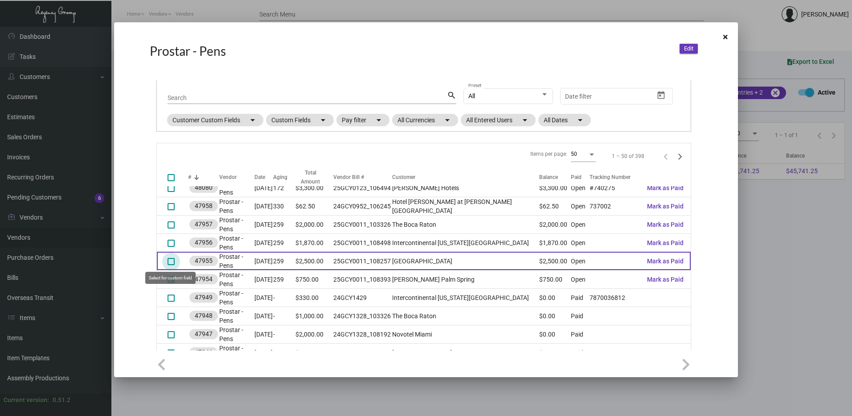
click at [172, 259] on span at bounding box center [171, 261] width 7 height 7
click at [171, 265] on input "select row 7" at bounding box center [171, 265] width 0 height 0
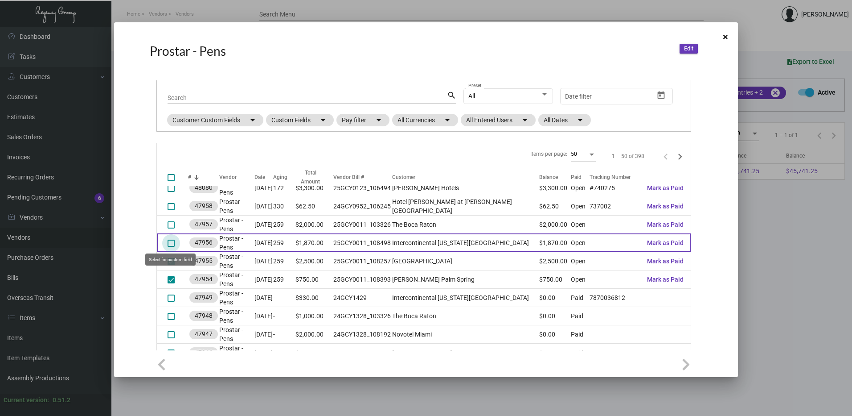
click at [170, 243] on span at bounding box center [171, 242] width 7 height 7
click at [171, 247] on input "select row 6" at bounding box center [171, 247] width 0 height 0
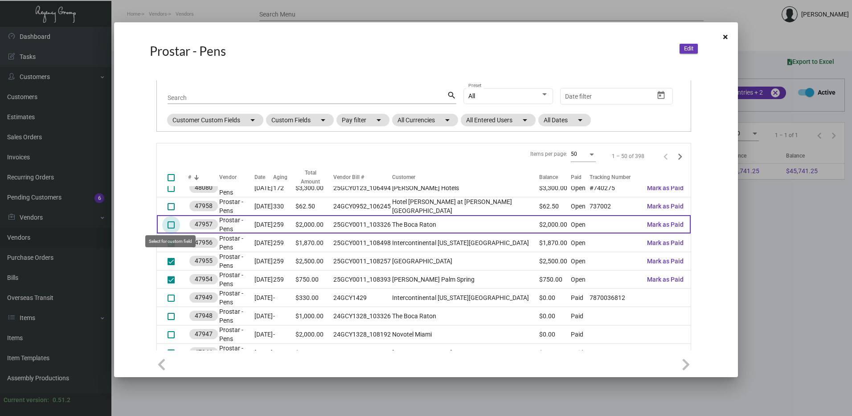
click at [172, 226] on span at bounding box center [171, 224] width 7 height 7
click at [171, 228] on input "select row 5" at bounding box center [171, 228] width 0 height 0
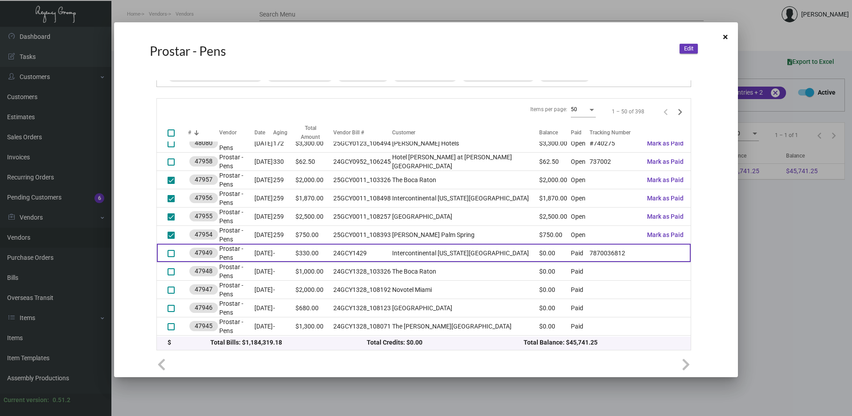
scroll to position [0, 0]
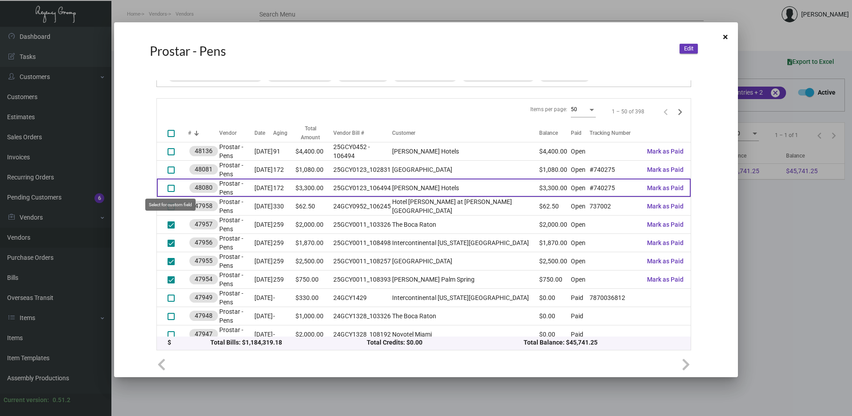
click at [173, 188] on span at bounding box center [171, 188] width 7 height 7
click at [171, 192] on input "select row 3" at bounding box center [171, 192] width 0 height 0
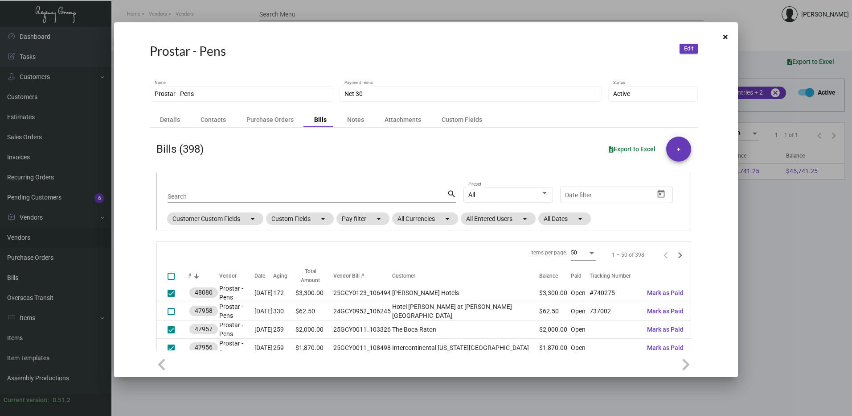
scroll to position [134, 0]
